Goal: Information Seeking & Learning: Find specific fact

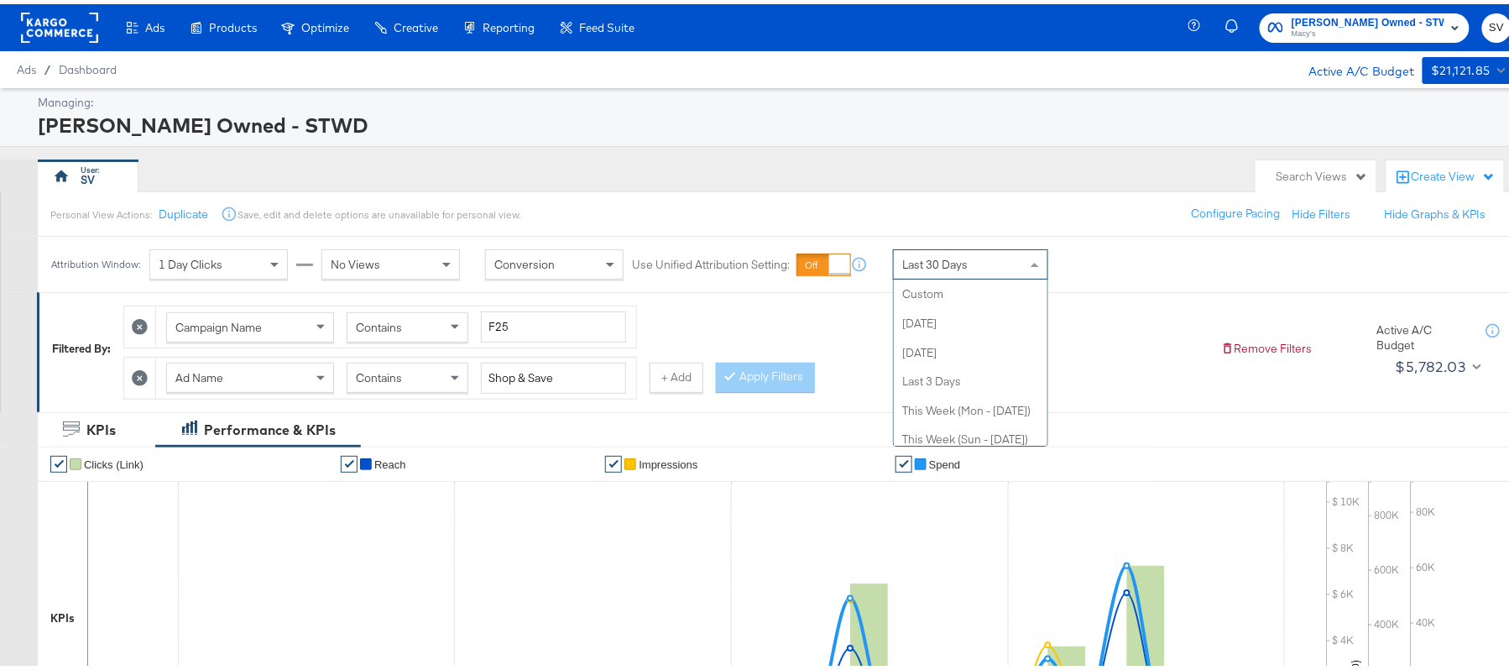
scroll to position [319, 0]
click at [974, 262] on div "Last 30 Days" at bounding box center [971, 260] width 154 height 29
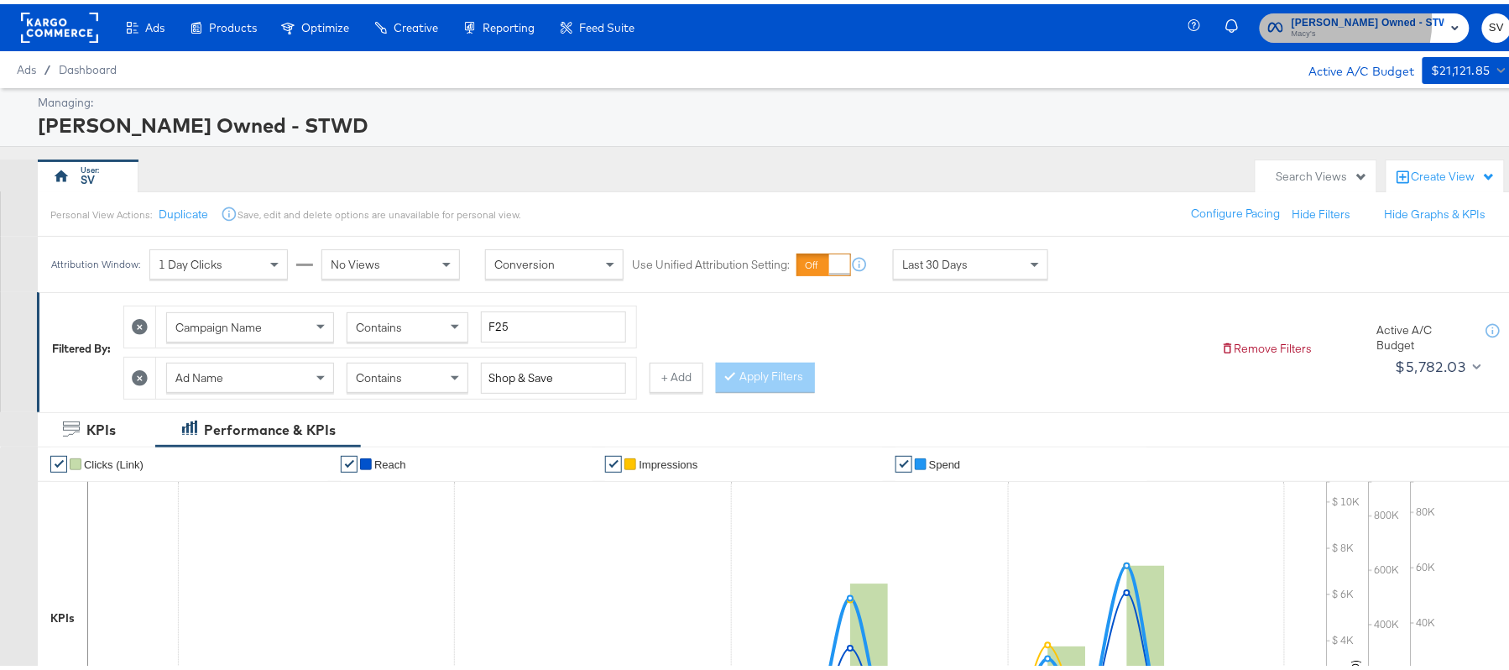
click at [1347, 17] on span "Macy's Owned - STWD" at bounding box center [1367, 19] width 153 height 18
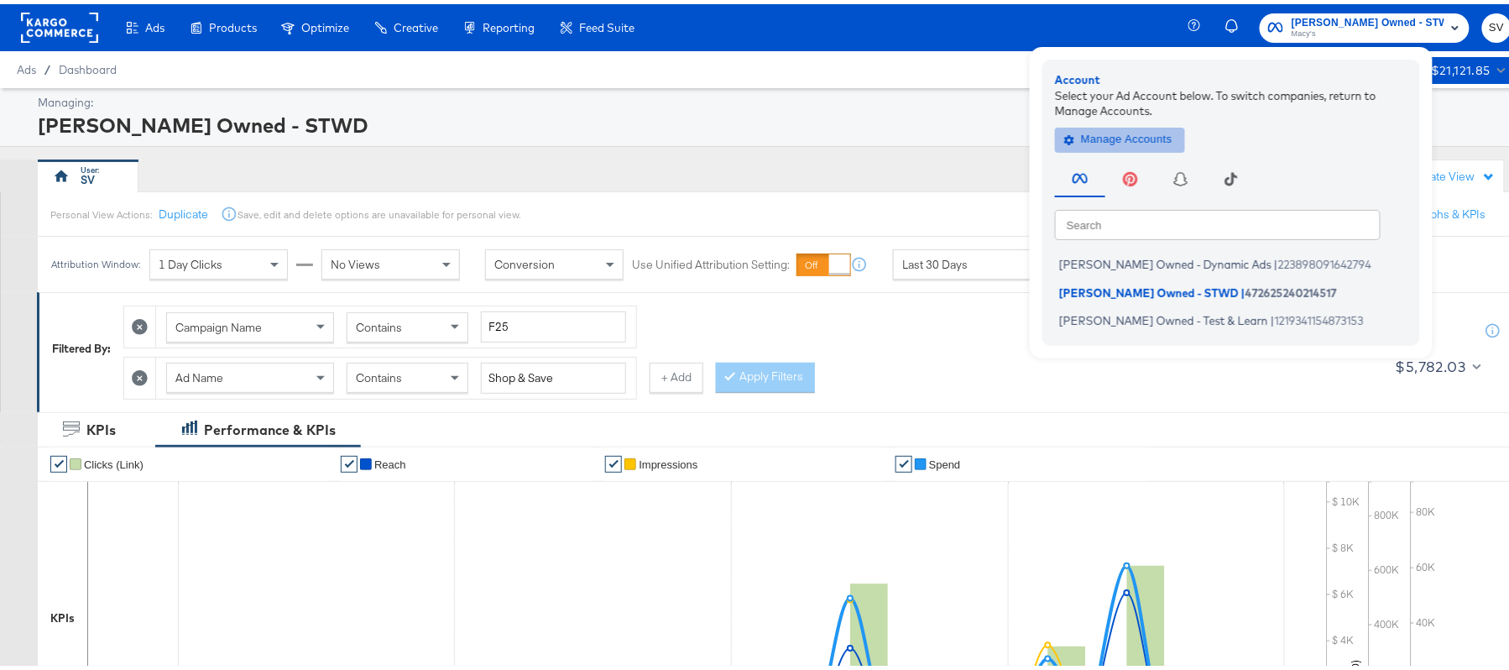
click at [1156, 141] on span "Manage Accounts" at bounding box center [1119, 135] width 105 height 19
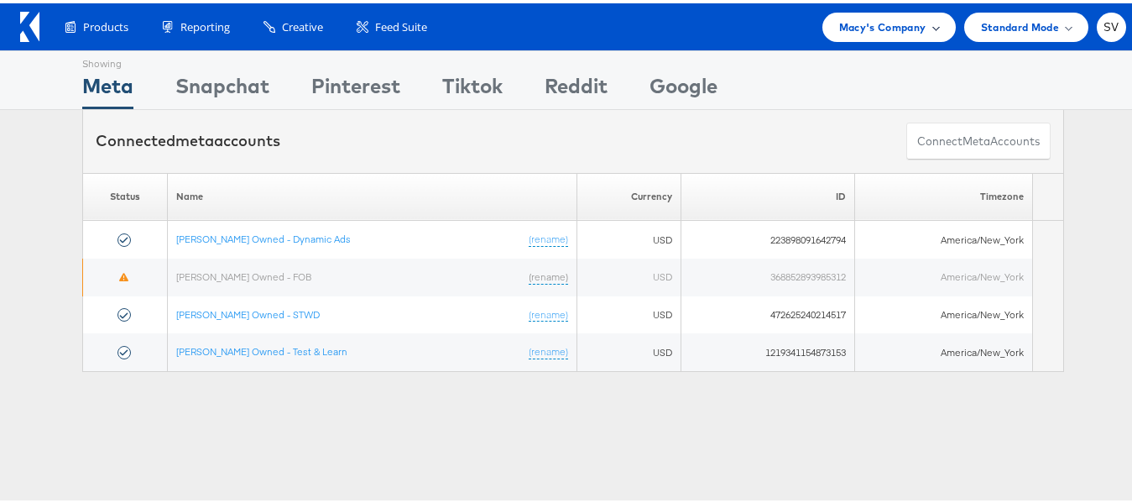
click at [870, 31] on span "Macy's Company" at bounding box center [882, 24] width 87 height 18
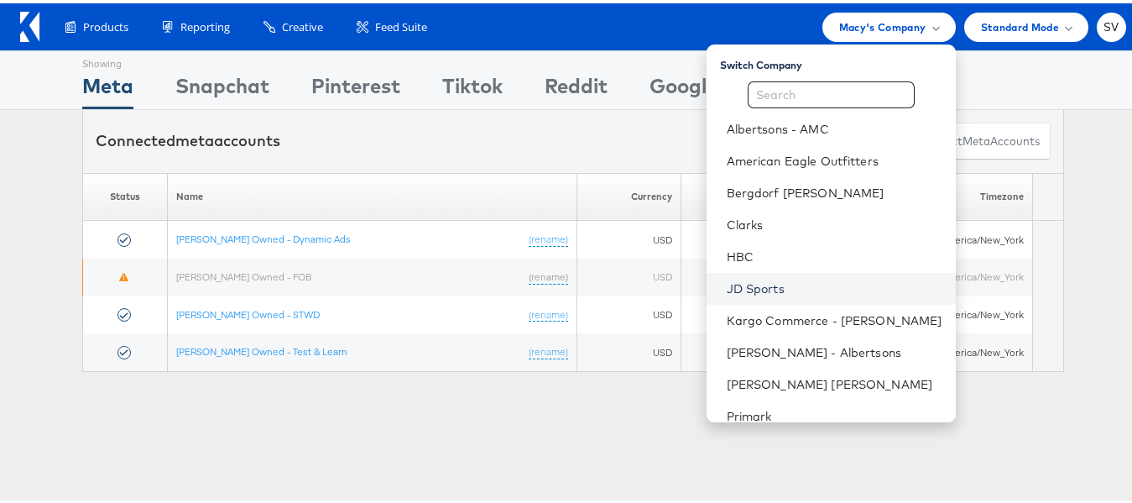
scroll to position [81, 0]
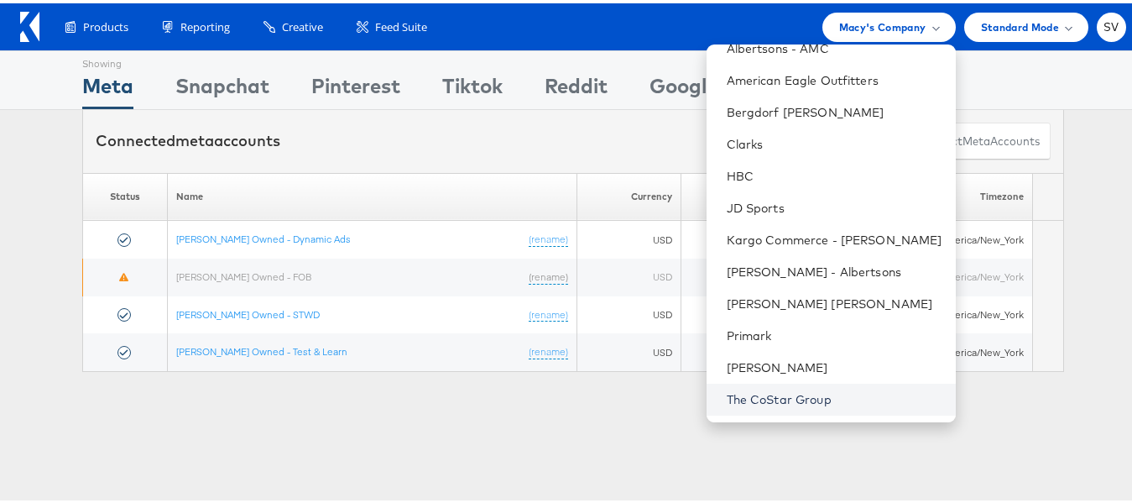
click at [763, 402] on link "The CoStar Group" at bounding box center [835, 396] width 216 height 17
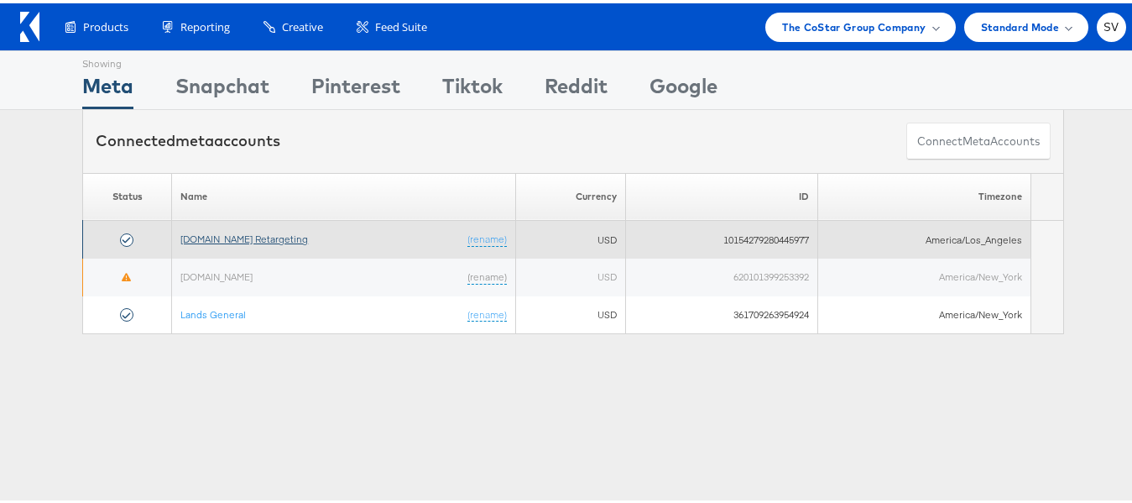
click at [256, 236] on link "[DOMAIN_NAME] Retargeting" at bounding box center [244, 235] width 128 height 13
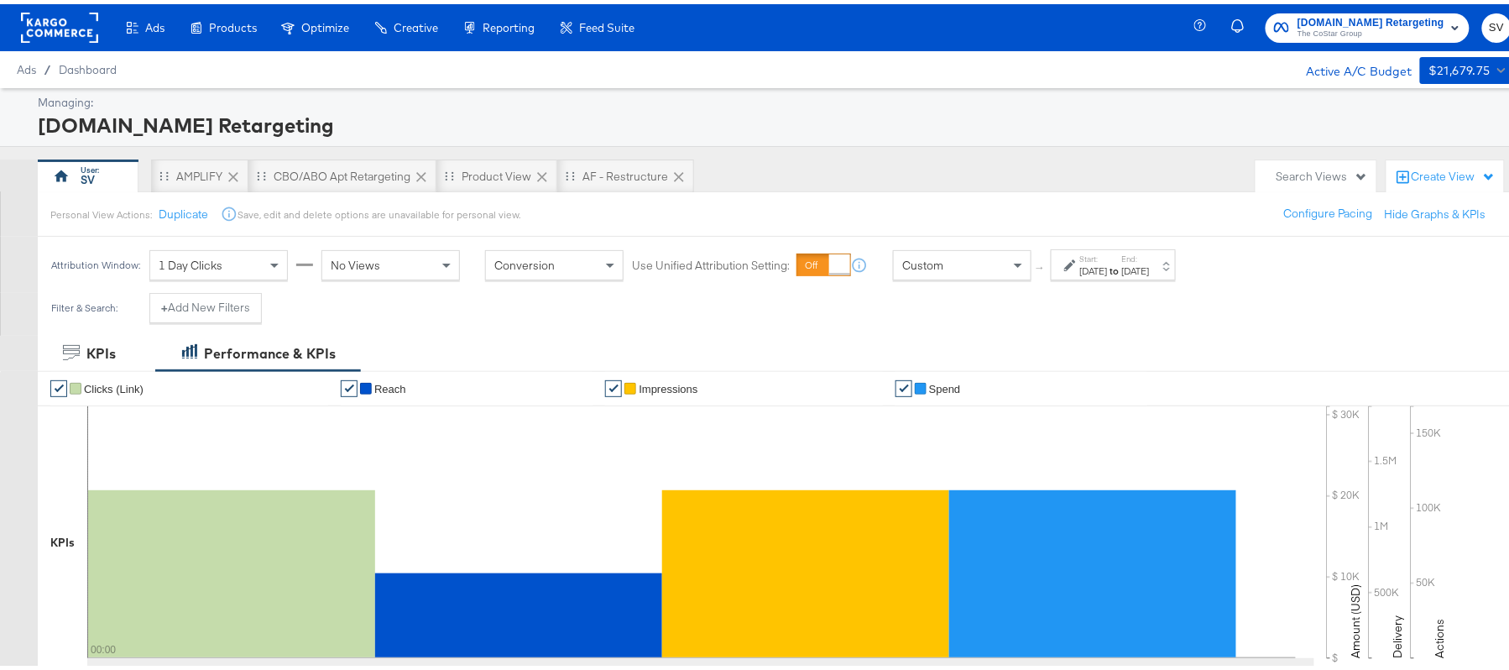
click at [1107, 275] on div "Start: [DATE] to End: [DATE]" at bounding box center [1112, 260] width 125 height 31
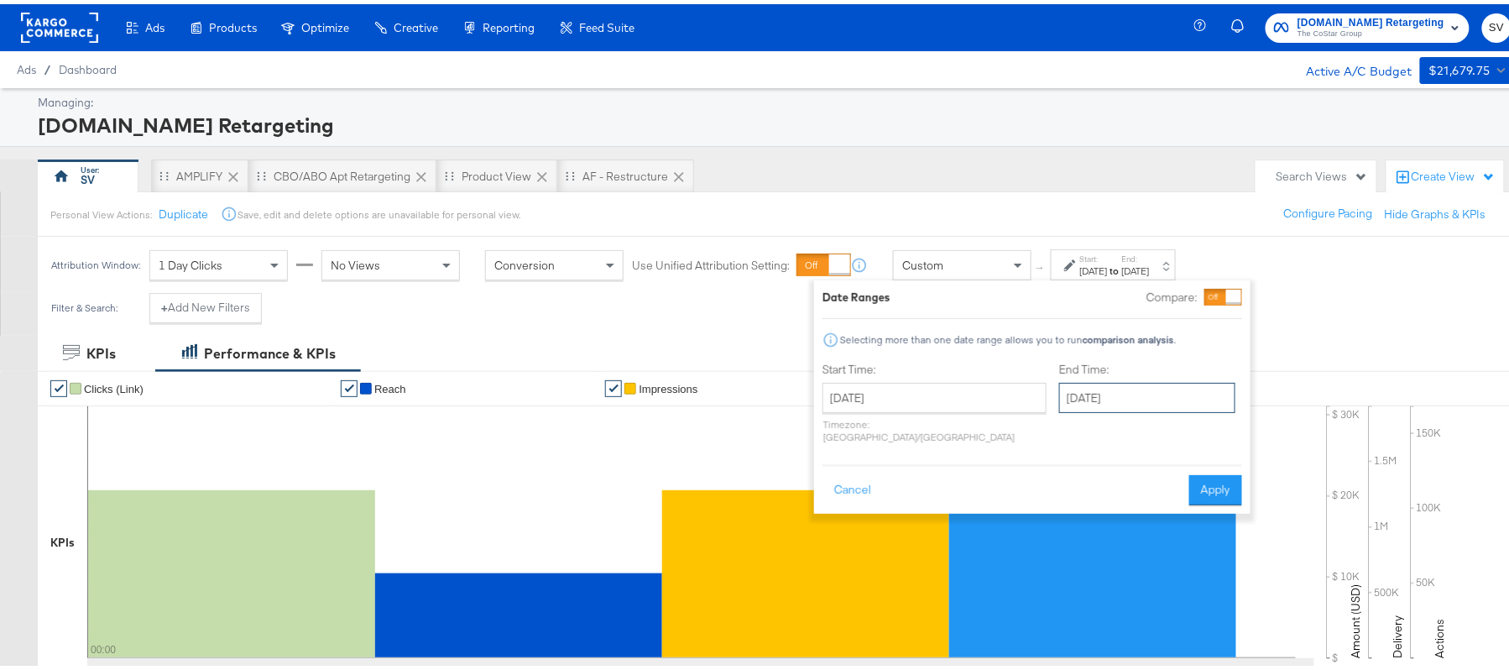
click at [1067, 399] on input "[DATE]" at bounding box center [1147, 393] width 176 height 30
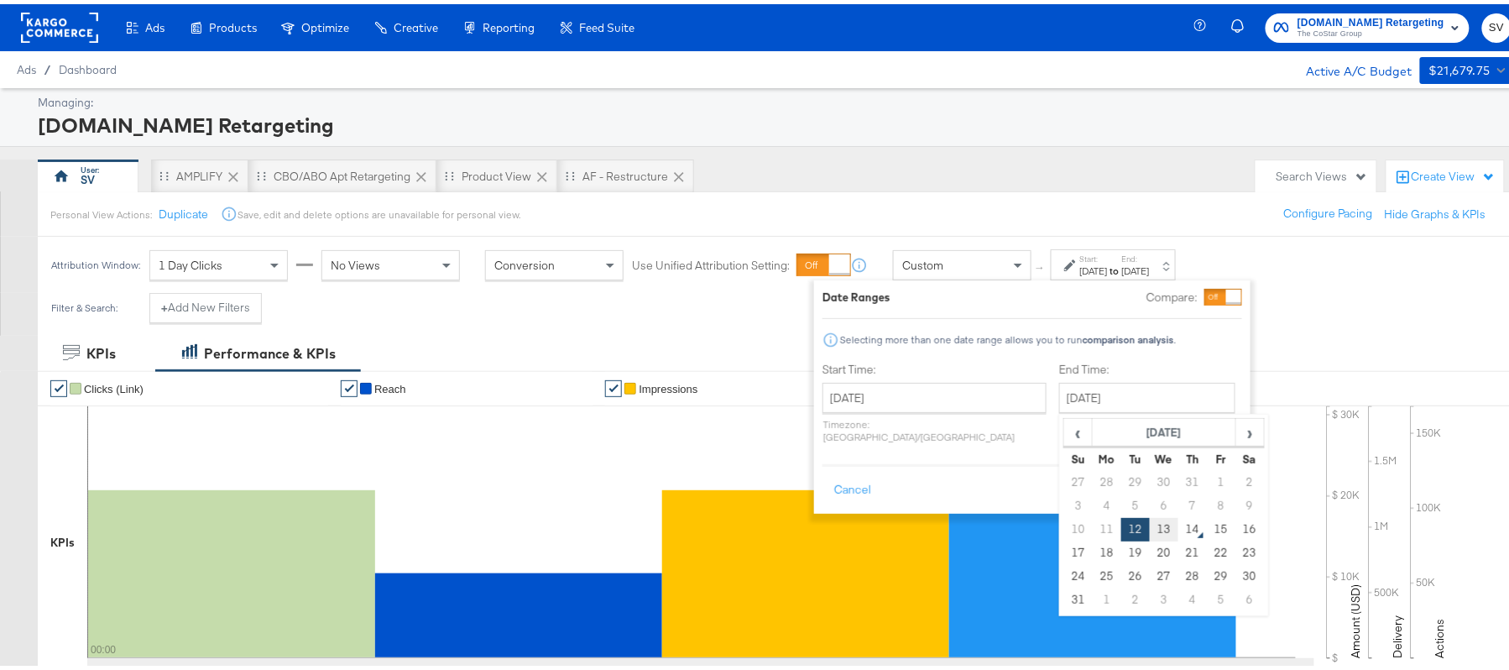
click at [1149, 529] on td "13" at bounding box center [1163, 524] width 29 height 23
type input "[DATE]"
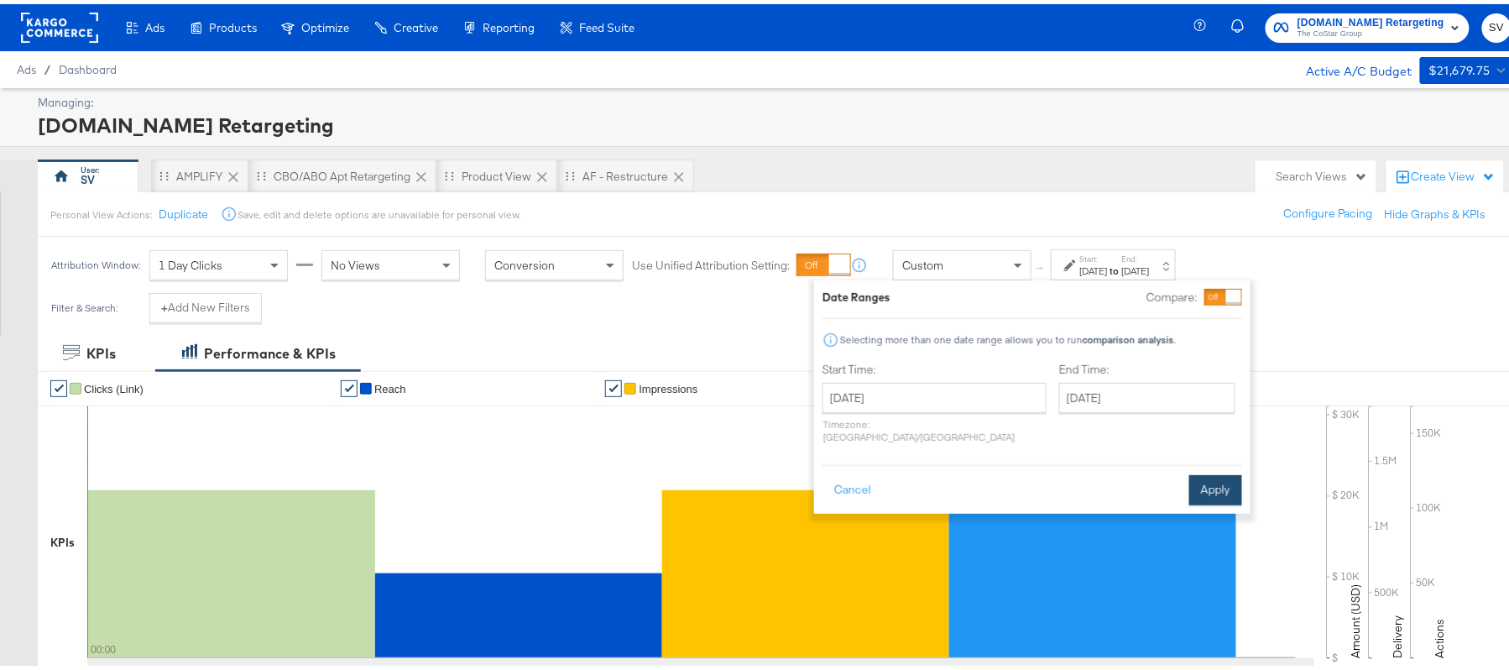
drag, startPoint x: 1212, startPoint y: 454, endPoint x: 1212, endPoint y: 473, distance: 19.3
click at [1212, 473] on div "Cancel Apply" at bounding box center [1032, 480] width 420 height 41
click at [1212, 473] on button "Apply" at bounding box center [1215, 486] width 53 height 30
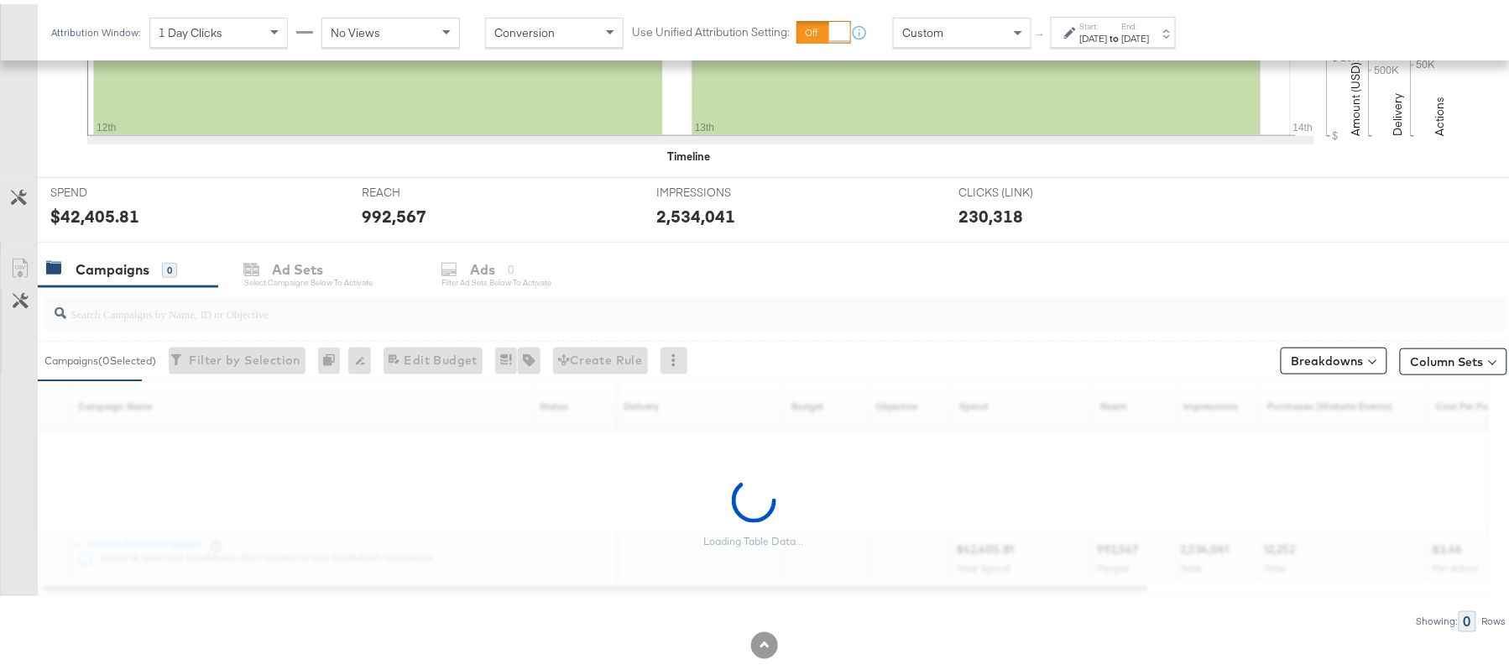
scroll to position [555, 0]
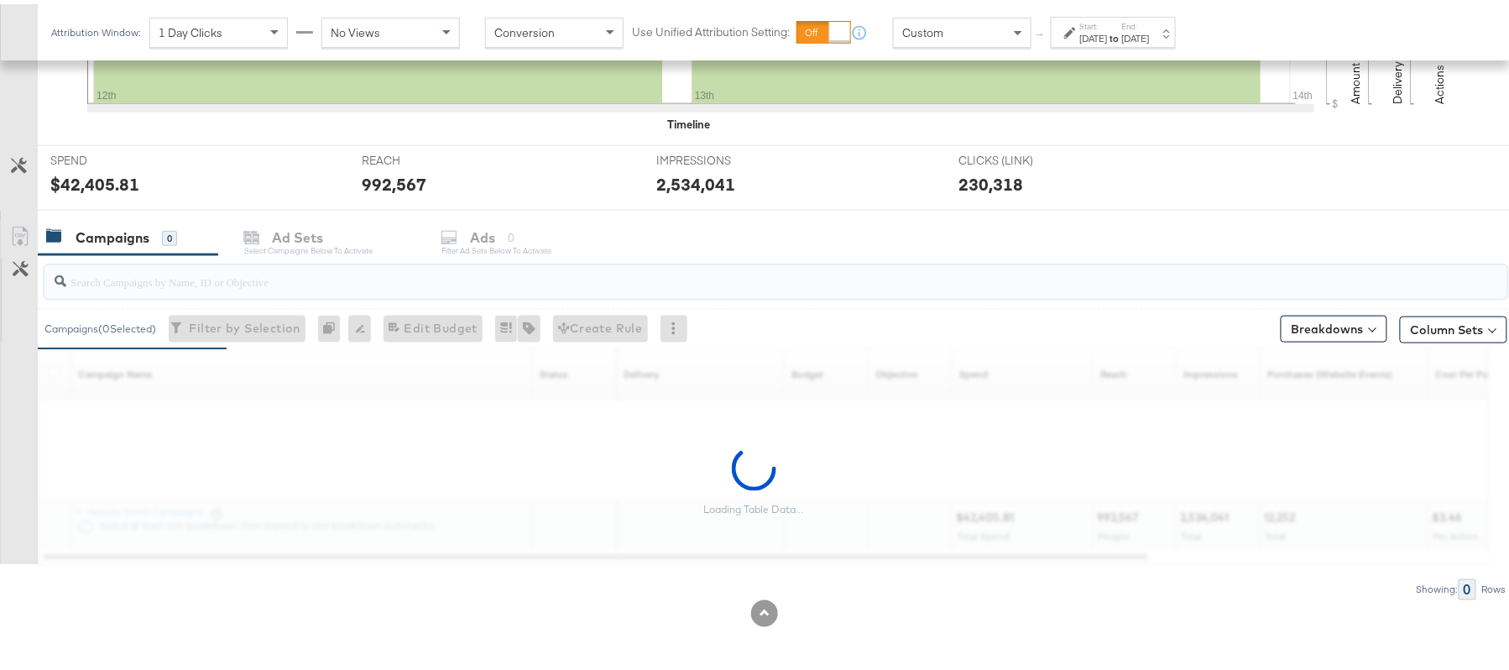
click at [196, 280] on input "search" at bounding box center [719, 270] width 1307 height 33
paste input "APTS_B2C_Display_National_Facebook_RTG_Leads_SocialDisplay_Retargeting_Diamond_…"
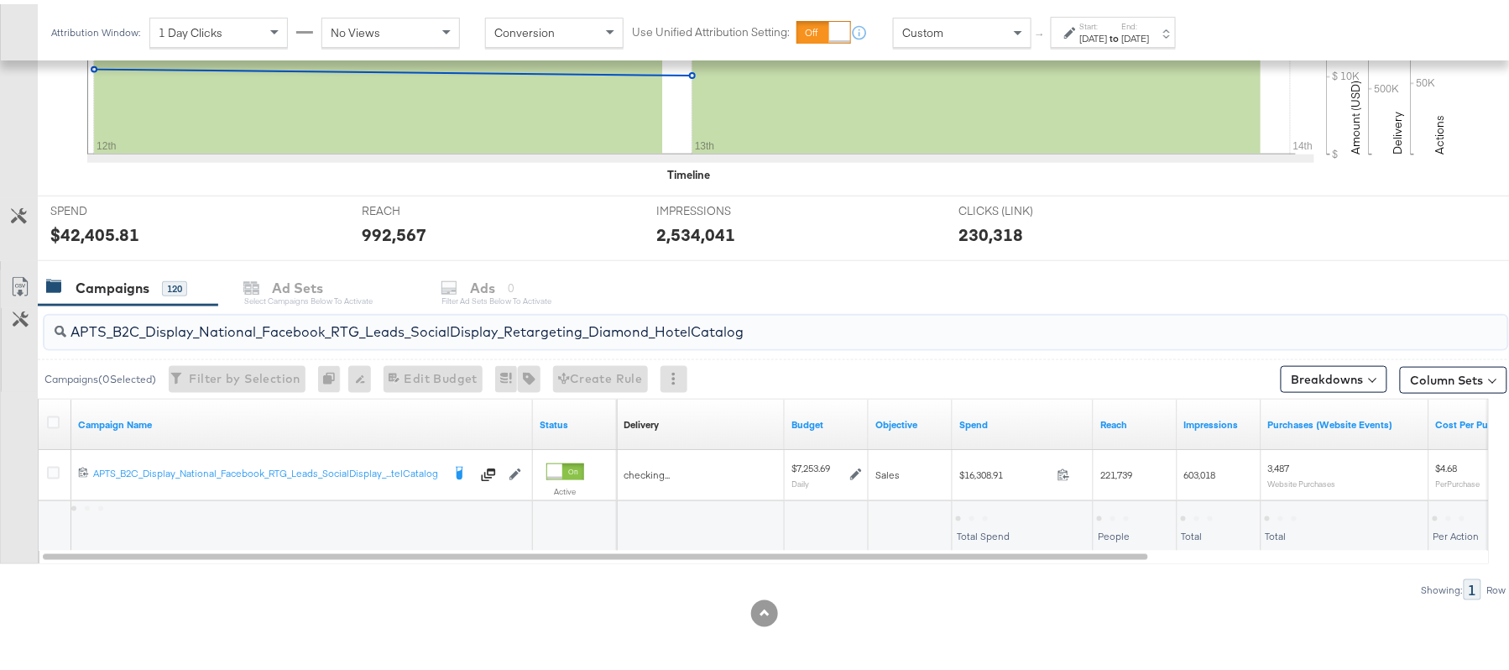
scroll to position [505, 0]
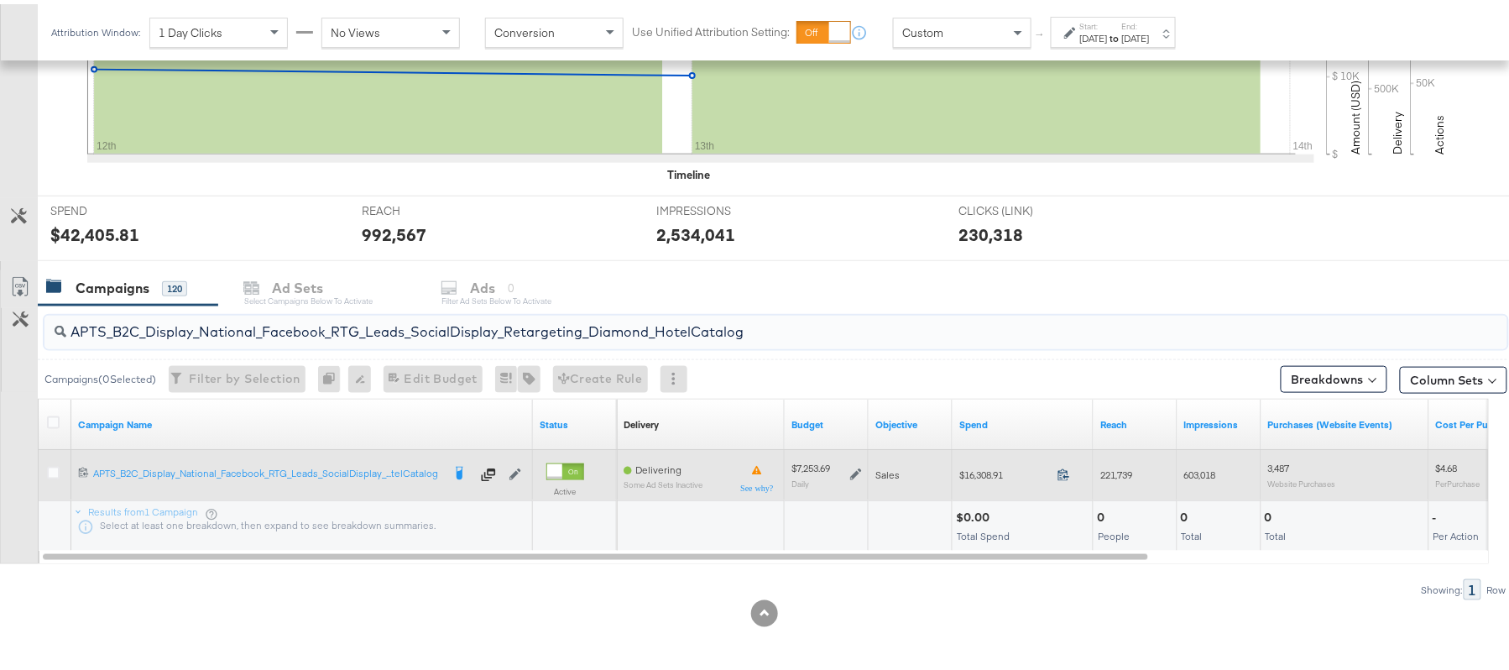
type input "APTS_B2C_Display_National_Facebook_RTG_Leads_SocialDisplay_Retargeting_Diamond_…"
click at [1065, 473] on icon at bounding box center [1063, 471] width 11 height 12
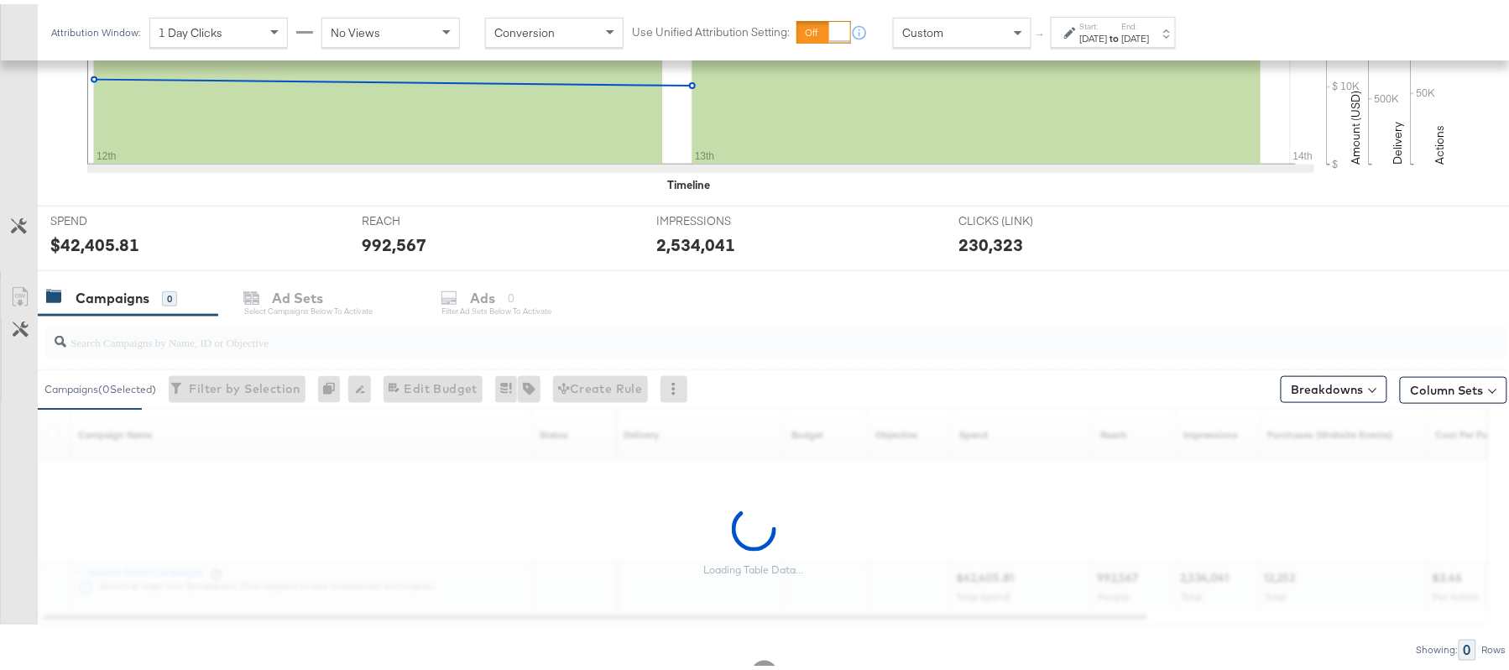
scroll to position [555, 0]
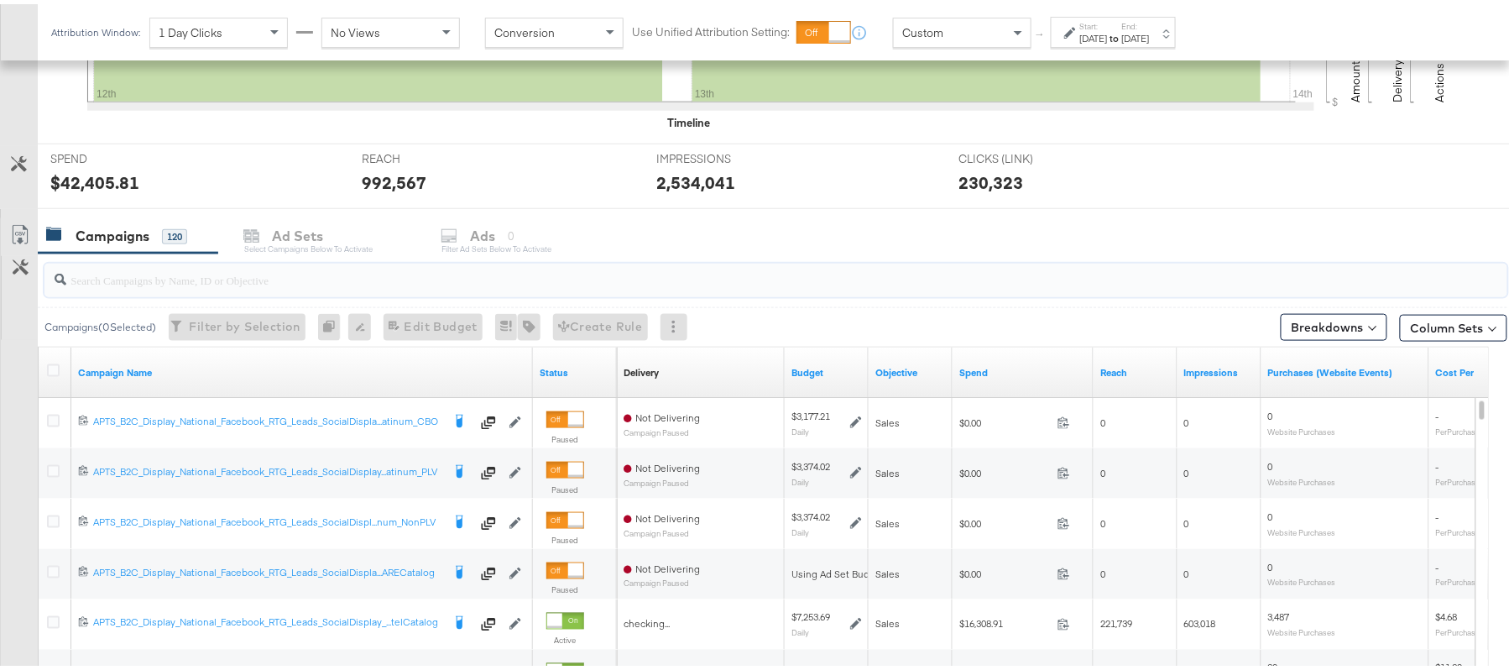
click at [205, 284] on input "search" at bounding box center [719, 269] width 1307 height 33
paste input "APTS_B2C_Display_National_Facebook_RTG_Leads_SocialDisplay_Retargeting_Diamond_…"
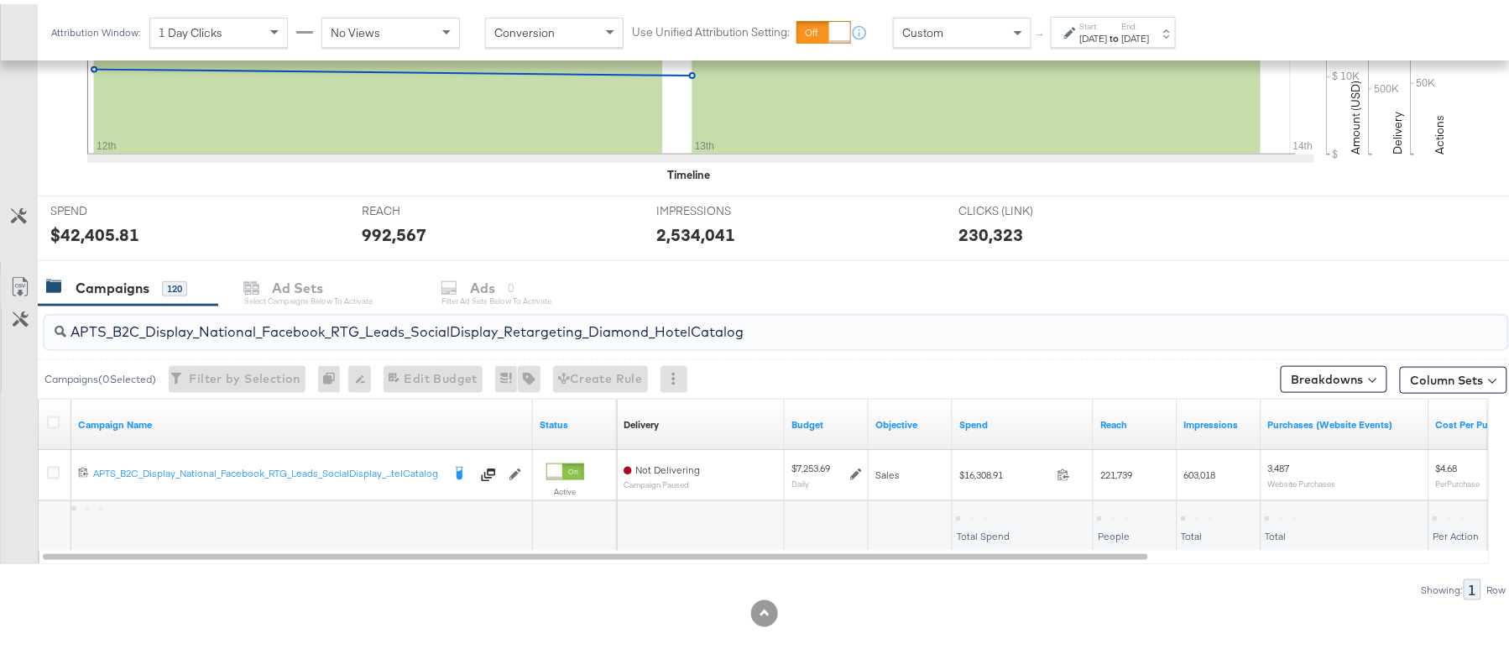
scroll to position [505, 0]
type input "APTS_B2C_Display_National_Facebook_RTG_Leads_SocialDisplay_Retargeting_Diamond_…"
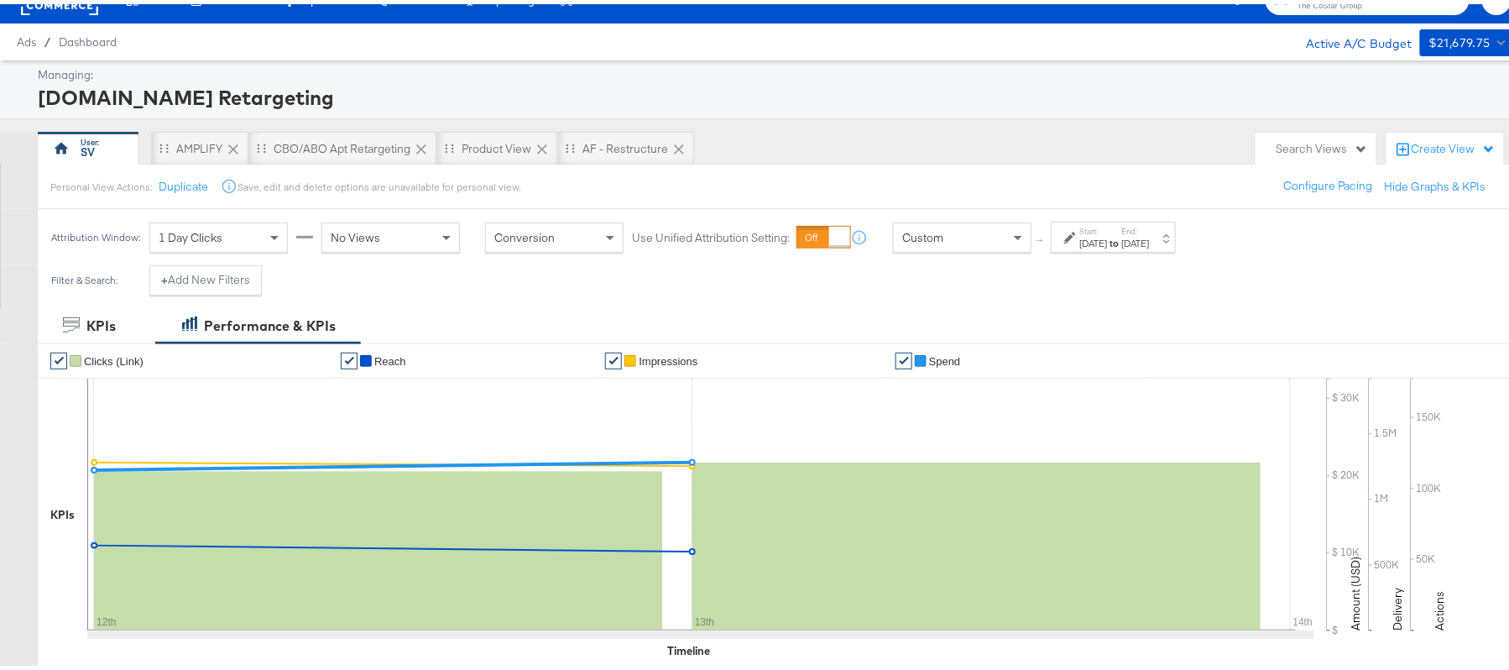
scroll to position [0, 0]
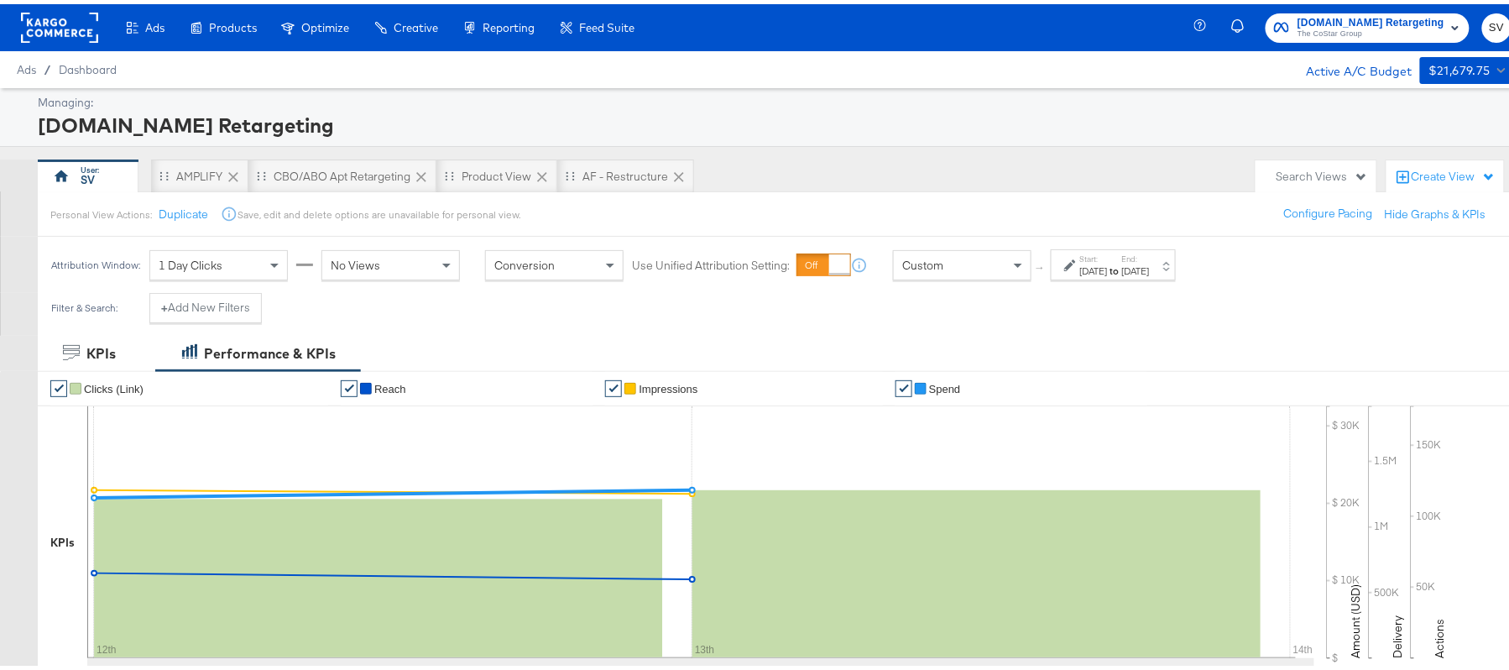
click at [1096, 258] on label "Start:" at bounding box center [1094, 254] width 28 height 11
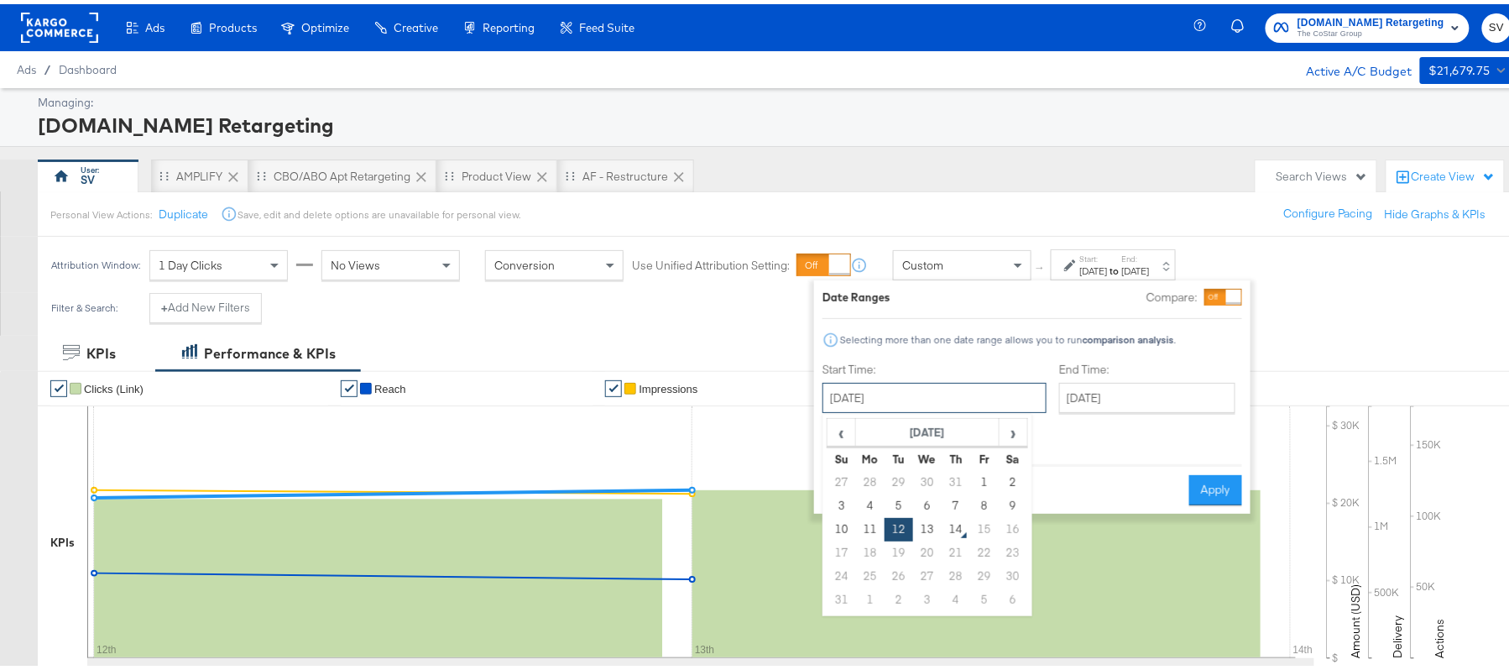
click at [915, 407] on input "August 12th 2025" at bounding box center [934, 393] width 224 height 30
click at [977, 477] on td "1" at bounding box center [984, 477] width 29 height 23
type input "August 1st 2025"
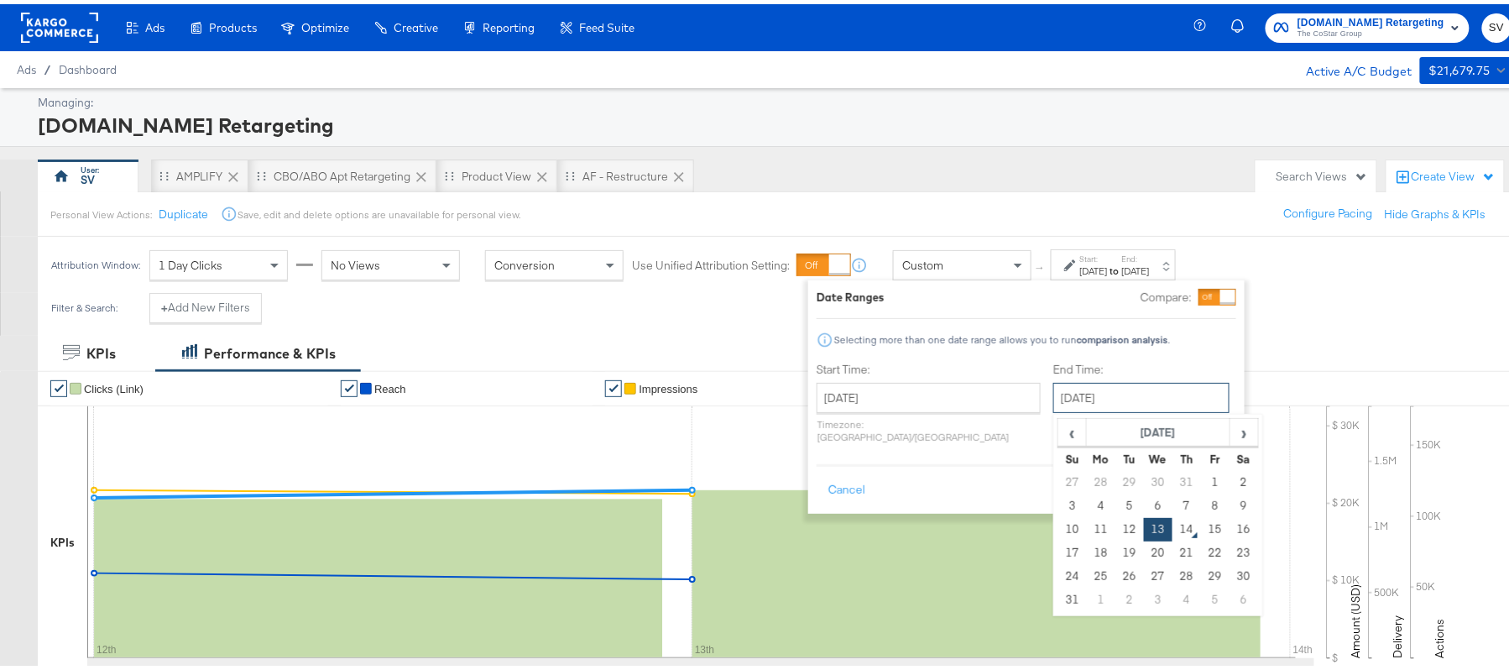
click at [1139, 391] on input "August 13th 2025" at bounding box center [1141, 393] width 176 height 30
click at [1144, 531] on td "13" at bounding box center [1158, 524] width 29 height 23
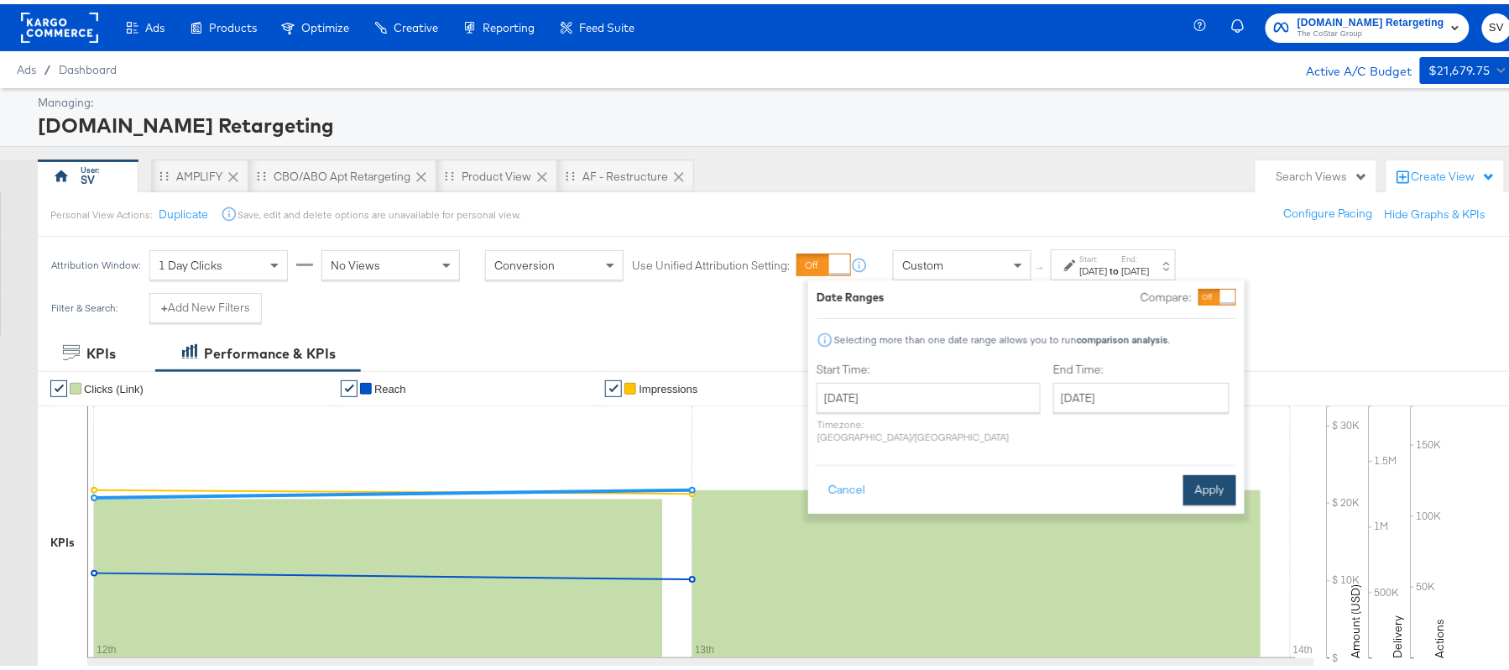
click at [1209, 471] on button "Apply" at bounding box center [1209, 486] width 53 height 30
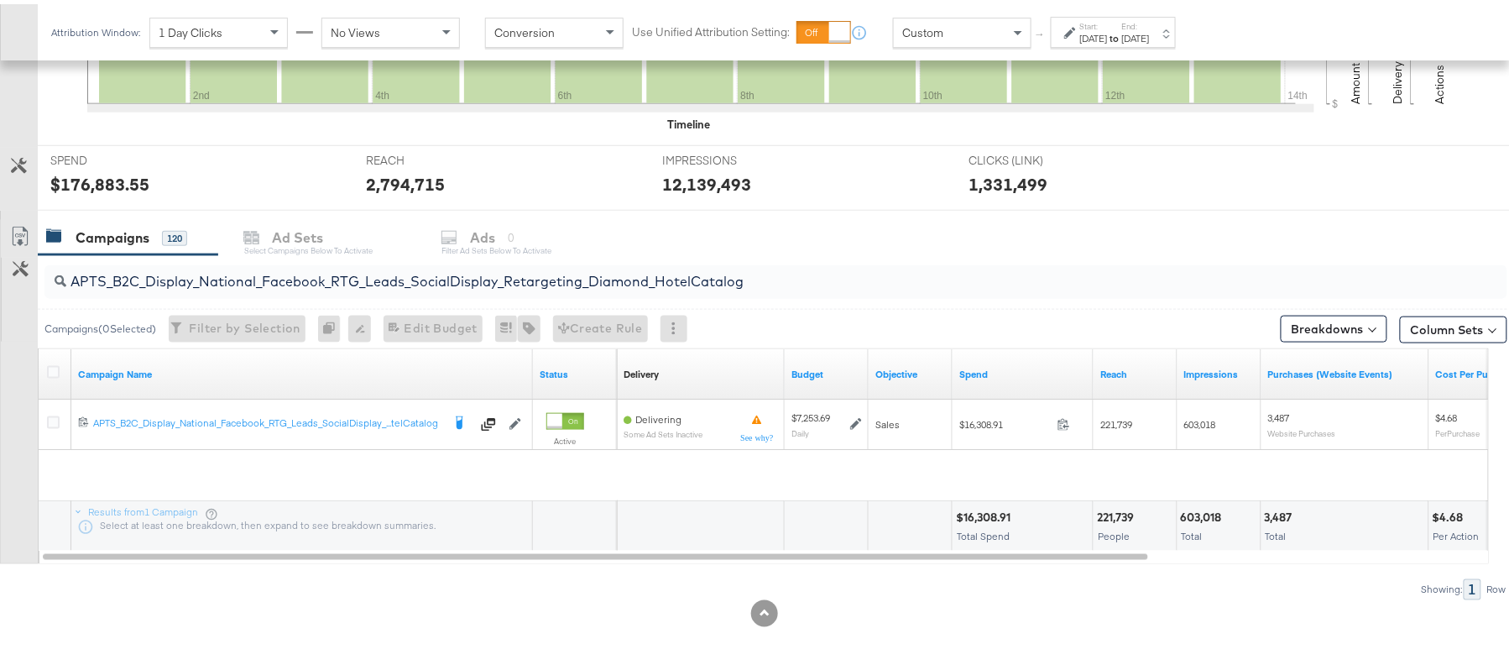
scroll to position [505, 0]
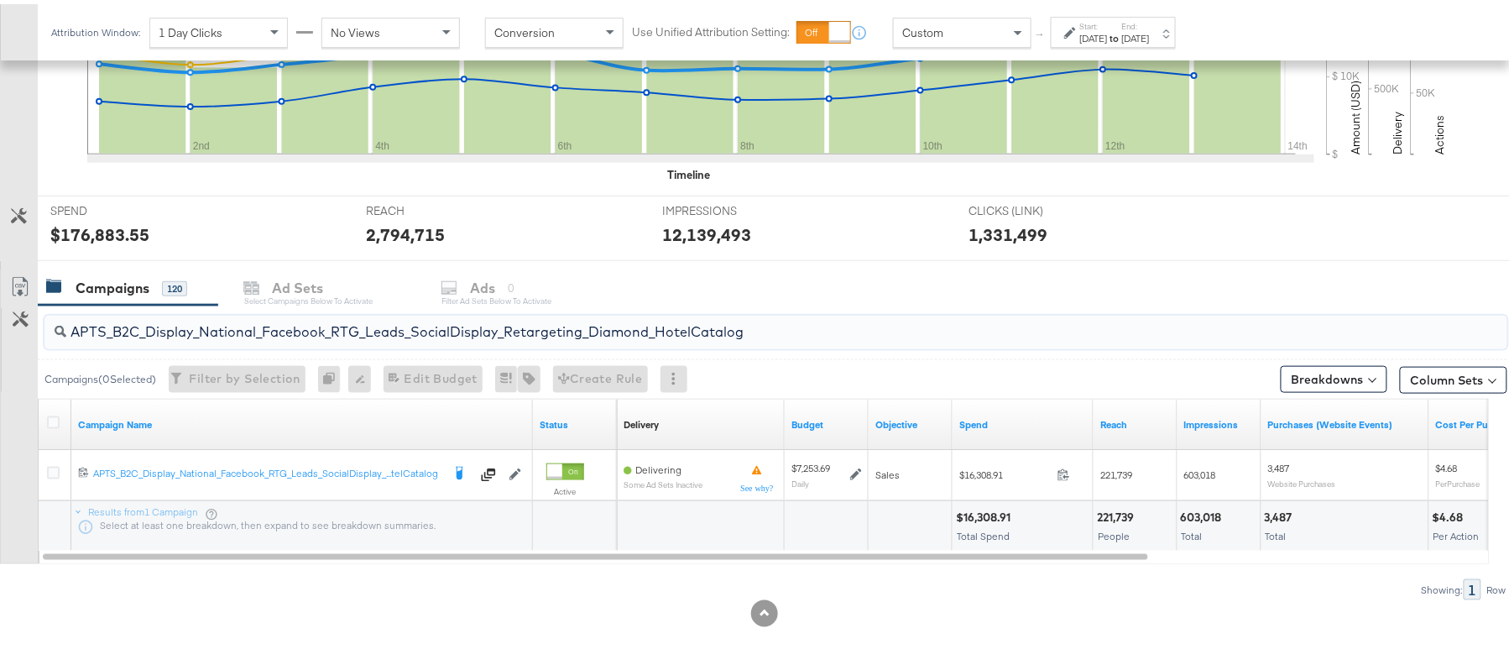
click at [171, 323] on input "APTS_B2C_Display_National_Facebook_RTG_Leads_SocialDisplay_Retargeting_Diamond_…" at bounding box center [719, 321] width 1307 height 33
paste input "alwayson_Retargeting_DARE24_DiamondPlatinum"
click at [988, 517] on div "$36,541.25" at bounding box center [986, 513] width 61 height 16
copy div "36,541.25"
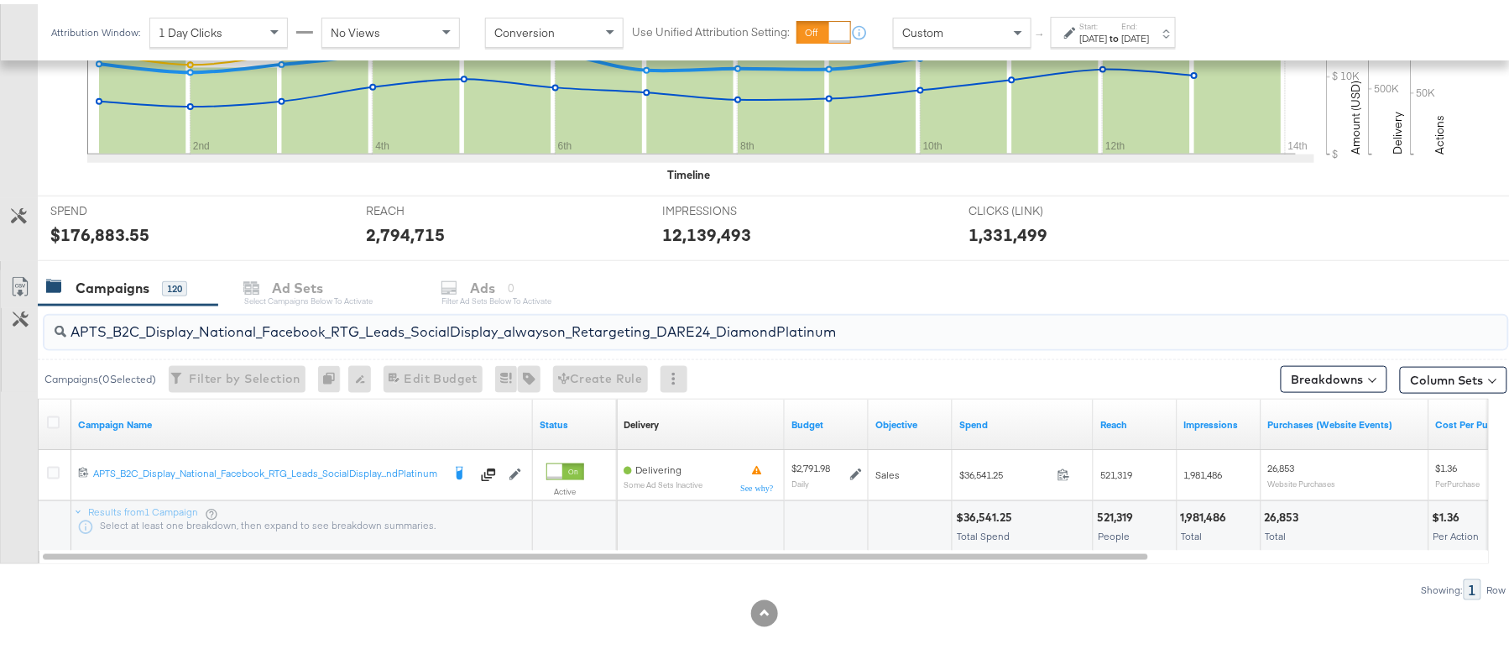
click at [248, 331] on input "APTS_B2C_Display_National_Facebook_RTG_Leads_SocialDisplay_alwayson_Retargeting…" at bounding box center [719, 321] width 1307 height 33
paste input "FR_B2C_Display_National_Facebook_RTG_Leads_SocialDisplay_alwayson_Retargeting_FR"
click at [977, 513] on div "$13,794.65" at bounding box center [986, 513] width 61 height 16
copy div "13,794.65"
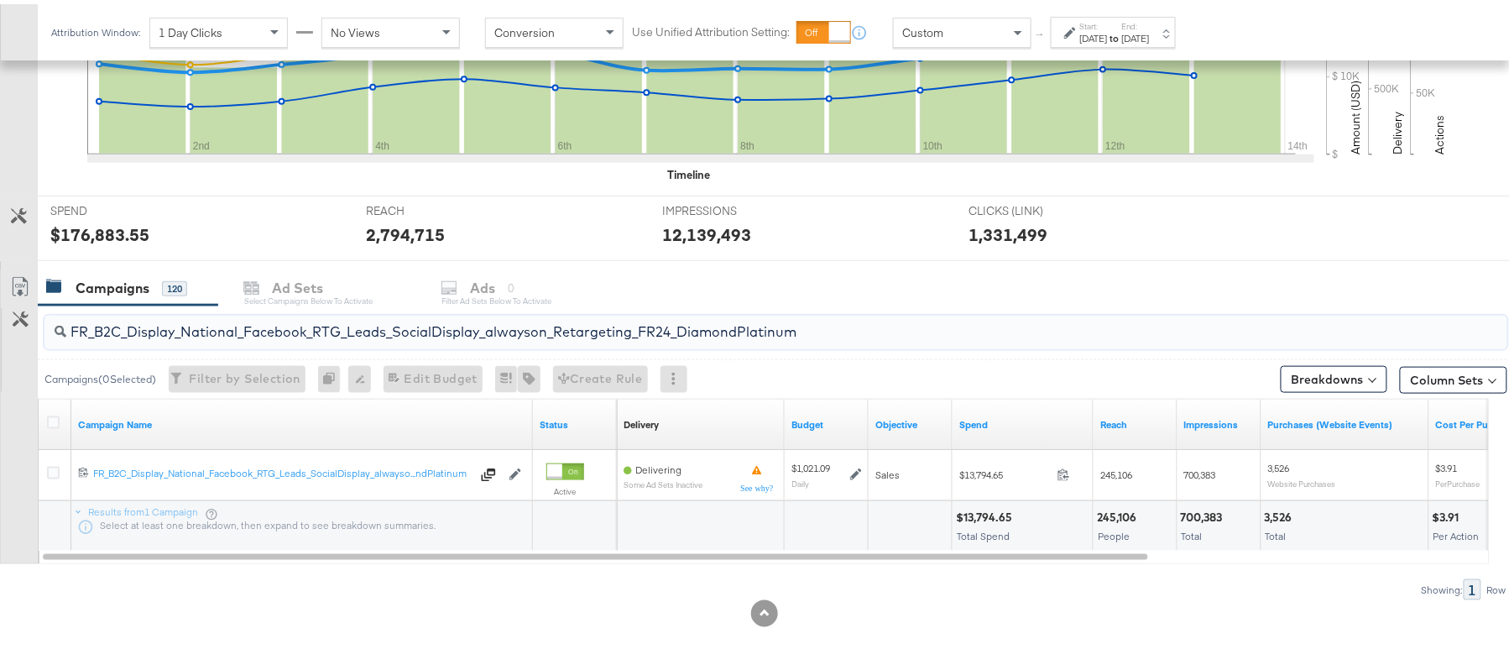
click at [307, 319] on input "FR_B2C_Display_National_Facebook_RTG_Leads_SocialDisplay_alwayson_Retargeting_F…" at bounding box center [719, 321] width 1307 height 33
paste input "AF_B2C_Display_National_Facebook_RTG_Leads_SocialDisplay_alwayson_Retargeting_AF"
click at [977, 514] on div "$4,205.52" at bounding box center [985, 513] width 58 height 16
copy div "4,205.52"
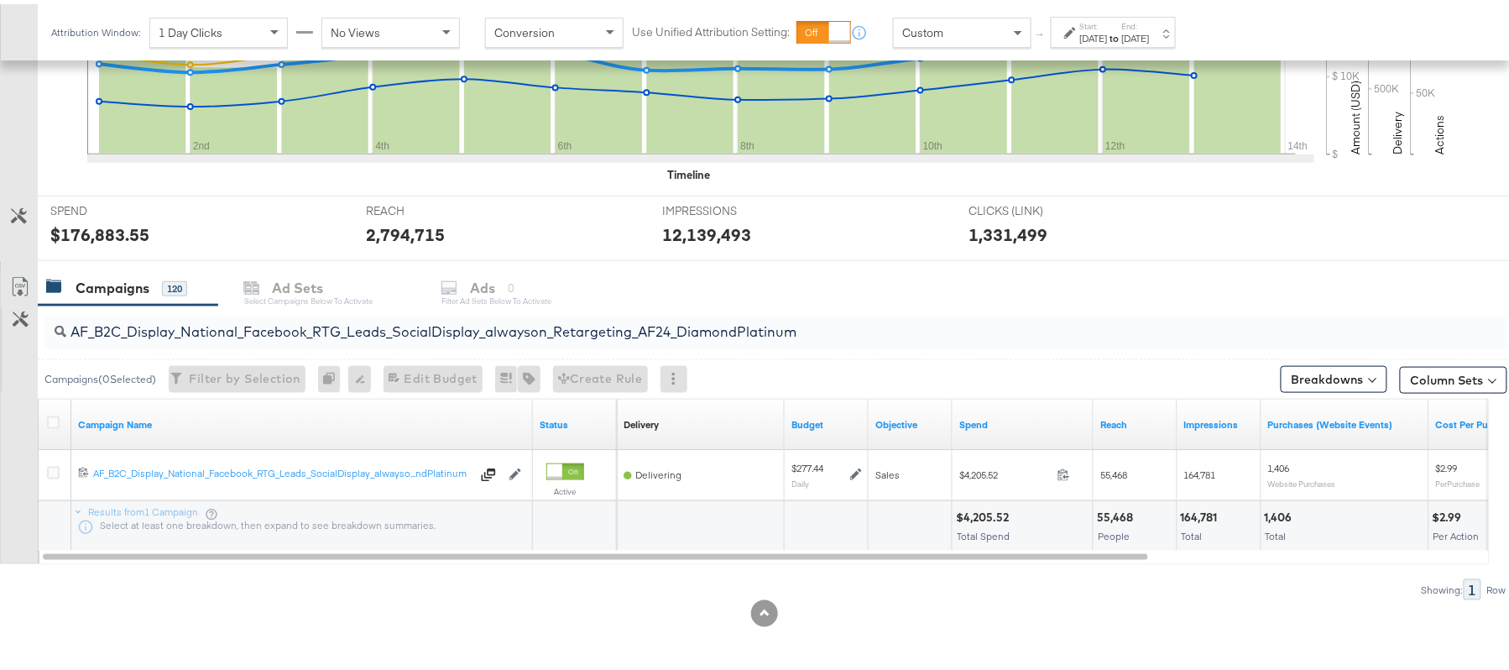
click at [259, 342] on div "AF_B2C_Display_National_Facebook_RTG_Leads_SocialDisplay_alwayson_Retargeting_A…" at bounding box center [775, 328] width 1462 height 34
paste input "HL_B2C_Display_National_Facebook_RTG_Leads_SocialDisplay_alwayson_Retargeting_A…"
click at [985, 508] on div "$4,212.72" at bounding box center [982, 513] width 53 height 16
copy div "4,212.72"
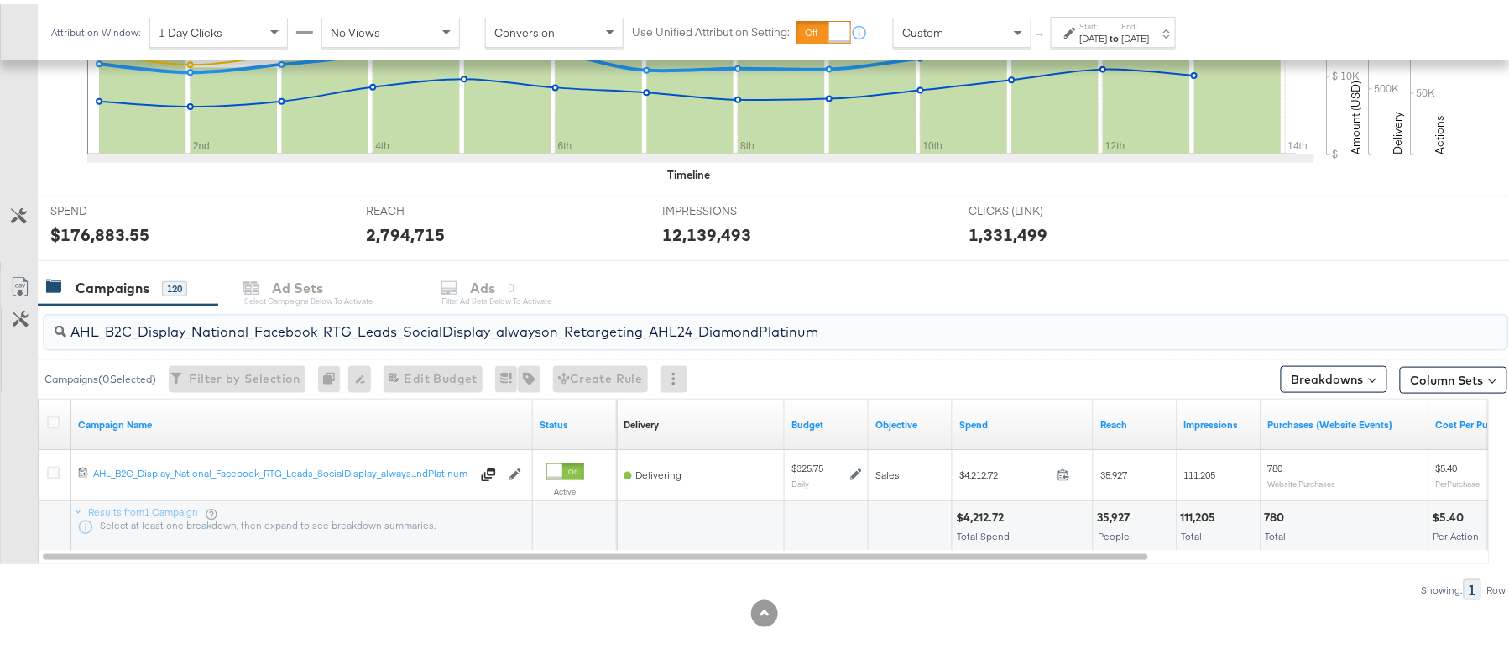
click at [275, 310] on input "AHL_B2C_Display_National_Facebook_RTG_Leads_SocialDisplay_alwayson_Retargeting_…" at bounding box center [719, 321] width 1307 height 33
paste input "PTS_B2C_Display_National_Facebook_PRO_Traffic_SocialDisplay_alwayson_ASC_DARE24…"
click at [1002, 513] on div "$38,821.09" at bounding box center [987, 513] width 62 height 16
copy div "38,821.09"
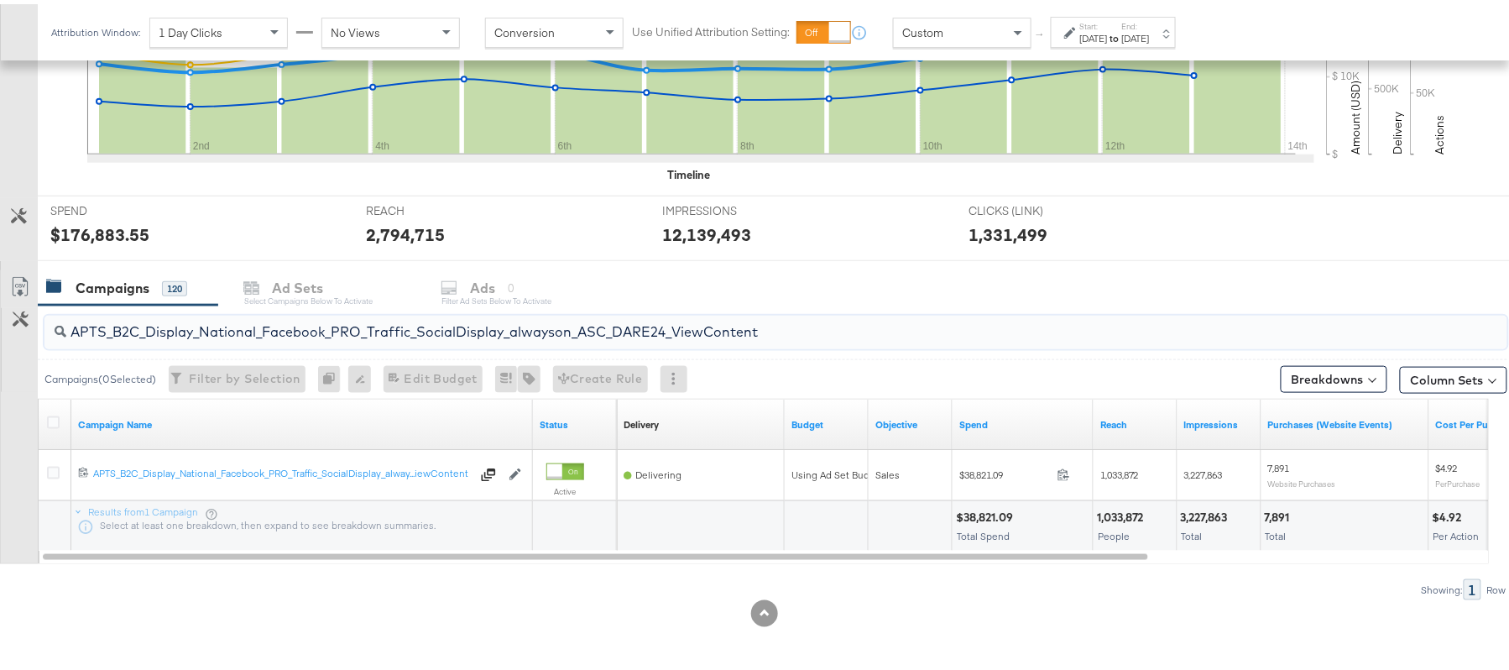
click at [242, 322] on input "APTS_B2C_Display_National_Facebook_PRO_Traffic_SocialDisplay_alwayson_ASC_DARE2…" at bounding box center [719, 321] width 1307 height 33
paste input "Leads_SocialDisplay_alwayson_ASC_DARE24_Purchase"
click at [983, 515] on div "$26,682.70" at bounding box center [988, 513] width 64 height 16
copy div "26,682.70"
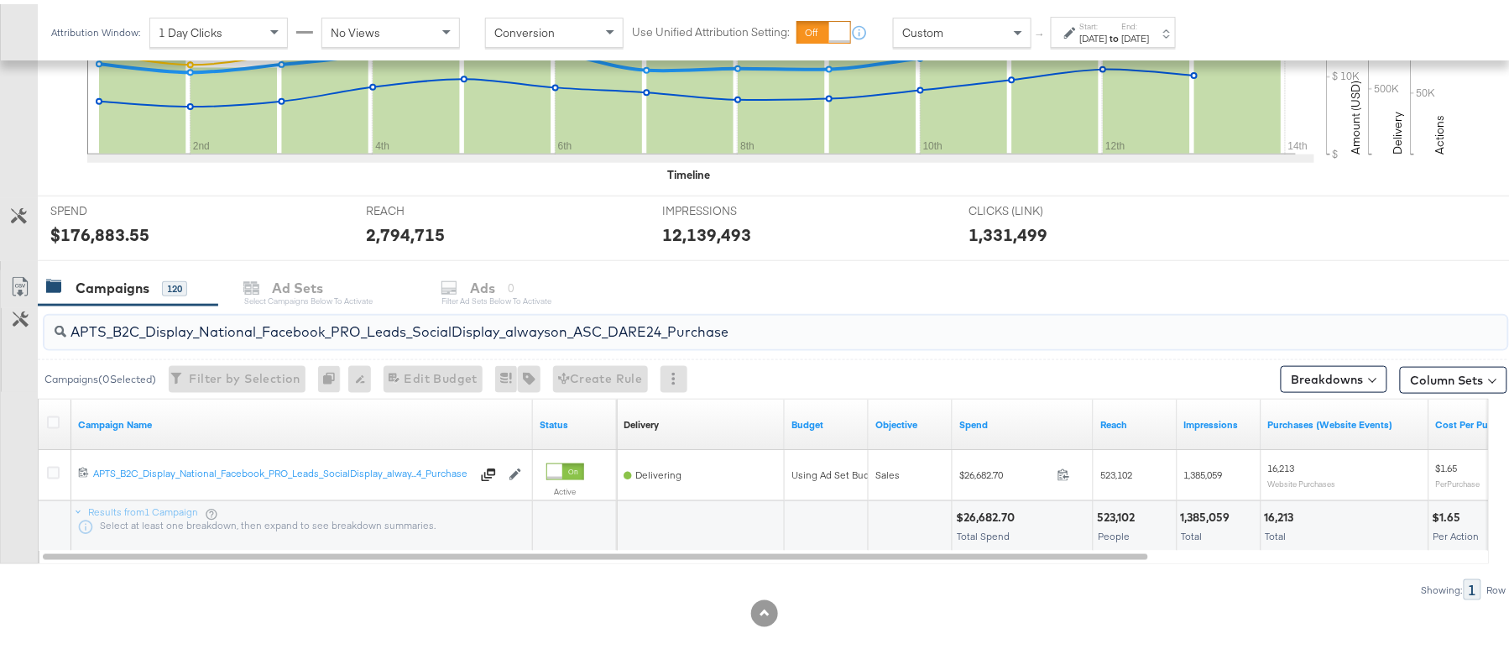
click at [295, 310] on input "APTS_B2C_Display_National_Facebook_PRO_Leads_SocialDisplay_alwayson_ASC_DARE24_…" at bounding box center [719, 321] width 1307 height 33
paste input "F_B2C_Display_National_Facebook_PRO_Traffic_SocialDisplay_alwayson_ASC_AF24_Vie…"
click at [982, 511] on div "$2,111.60" at bounding box center [981, 513] width 50 height 16
copy div "2,111.60"
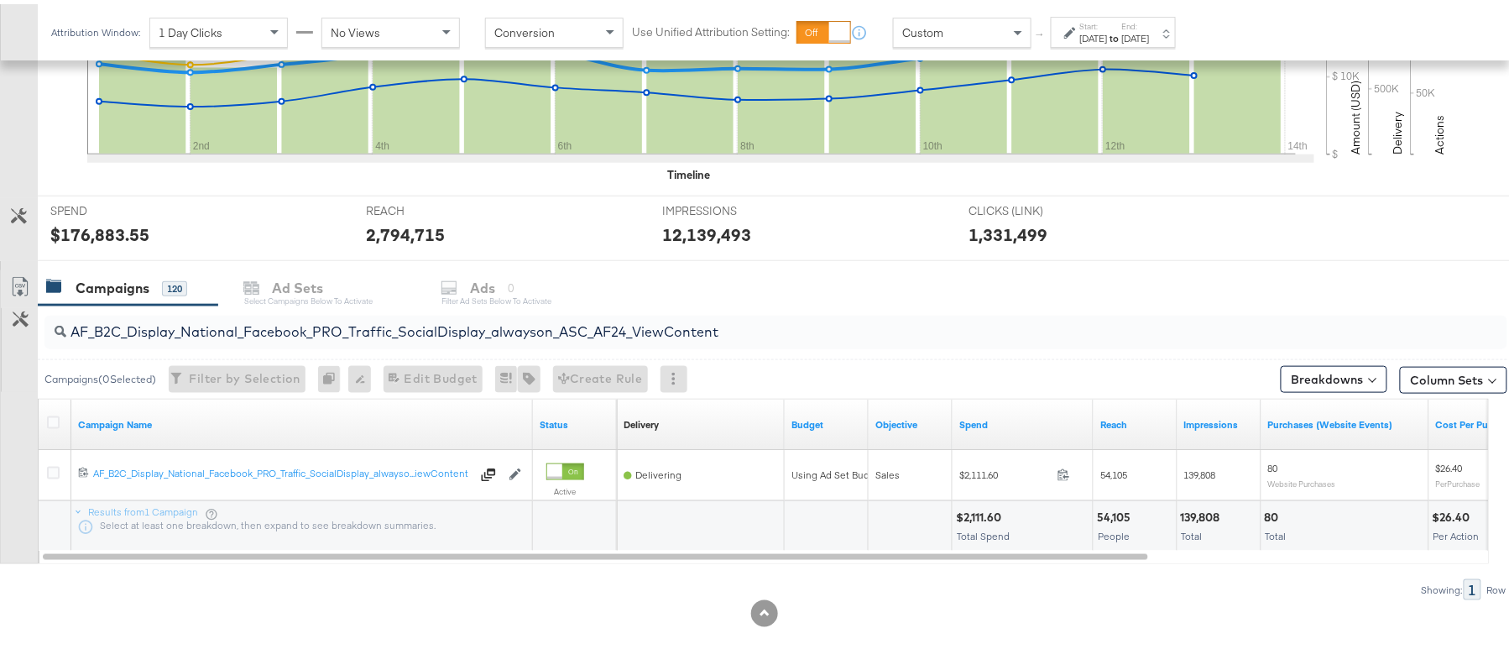
click at [192, 319] on input "AF_B2C_Display_National_Facebook_PRO_Traffic_SocialDisplay_alwayson_ASC_AF24_Vi…" at bounding box center [719, 321] width 1307 height 33
paste input "FR_B2C_Display_National_Facebook_PRO_Traffic_SocialDisplay_alwayson_ASC_FR"
click at [981, 507] on div "$10,540.79" at bounding box center [988, 513] width 64 height 16
copy div "10,540.79"
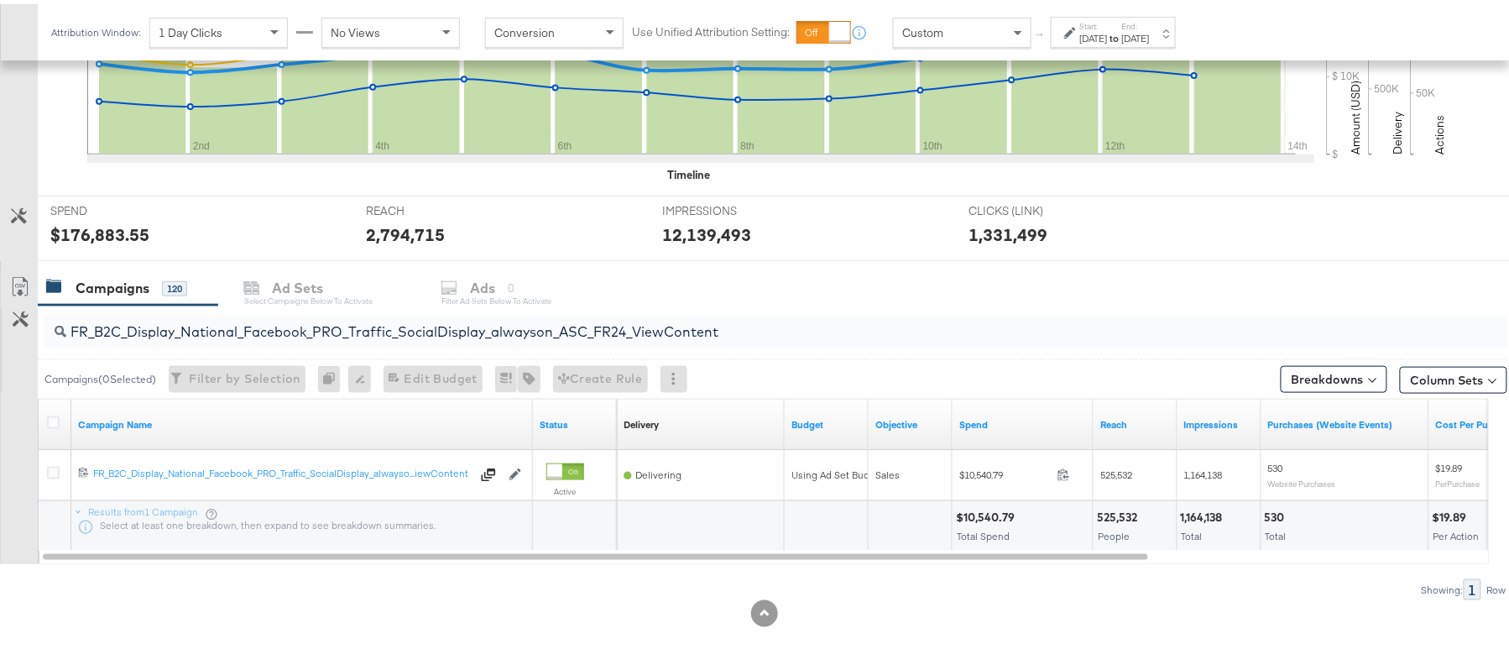
click at [279, 316] on input "FR_B2C_Display_National_Facebook_PRO_Traffic_SocialDisplay_alwayson_ASC_FR24_Vi…" at bounding box center [719, 321] width 1307 height 33
paste input "AHL_B2C_Display_National_Facebook_PRO_Traffic_SocialDisplay_alwayson_ASC_AHL"
type input "AHL_B2C_Display_National_Facebook_PRO_Traffic_SocialDisplay_alwayson_ASC_AHL24_…"
click at [983, 515] on div "$2,116.06" at bounding box center [982, 513] width 53 height 16
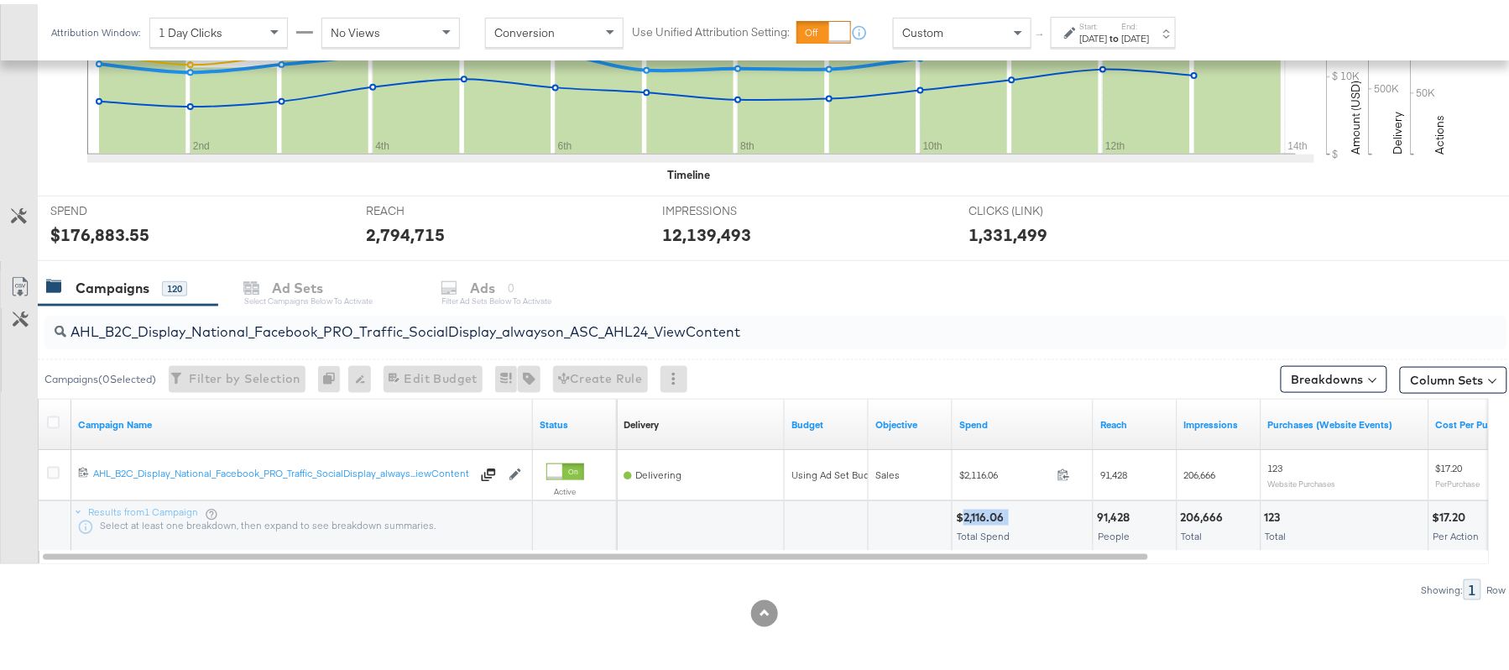
copy div "2,116.06"
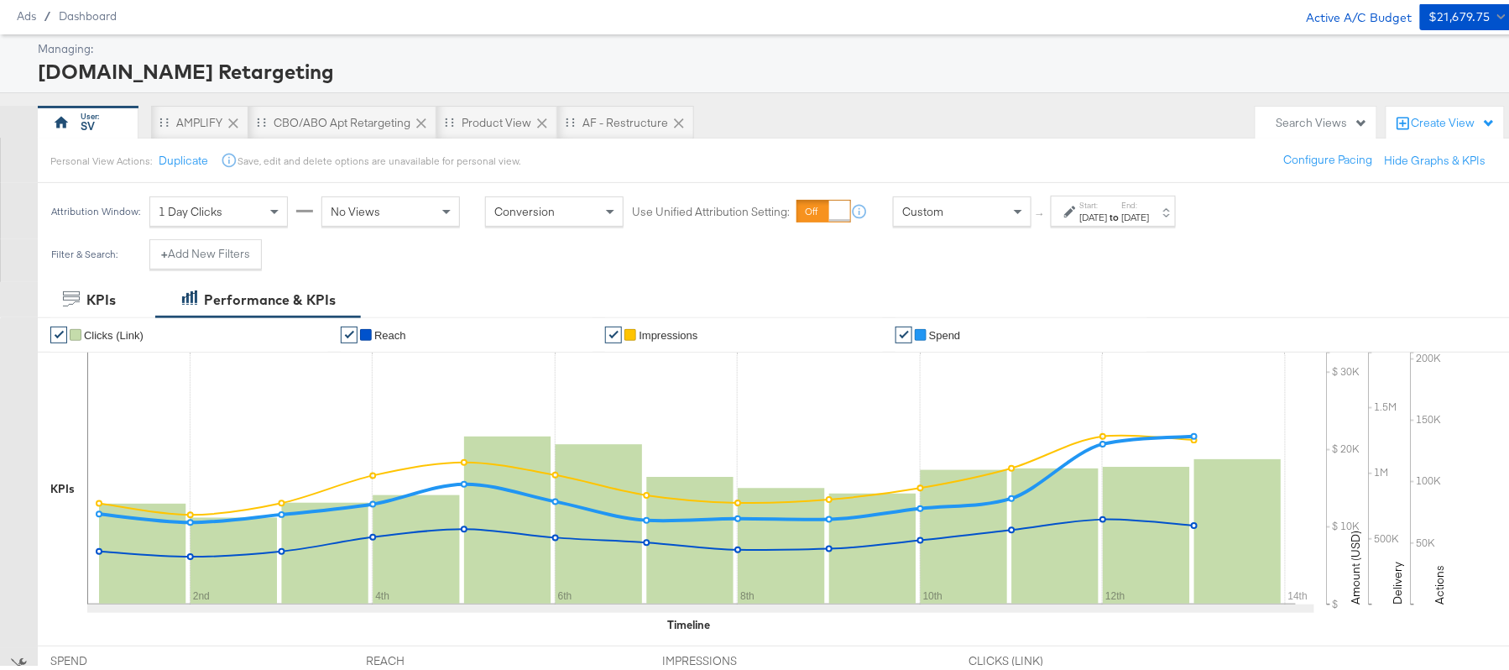
scroll to position [0, 0]
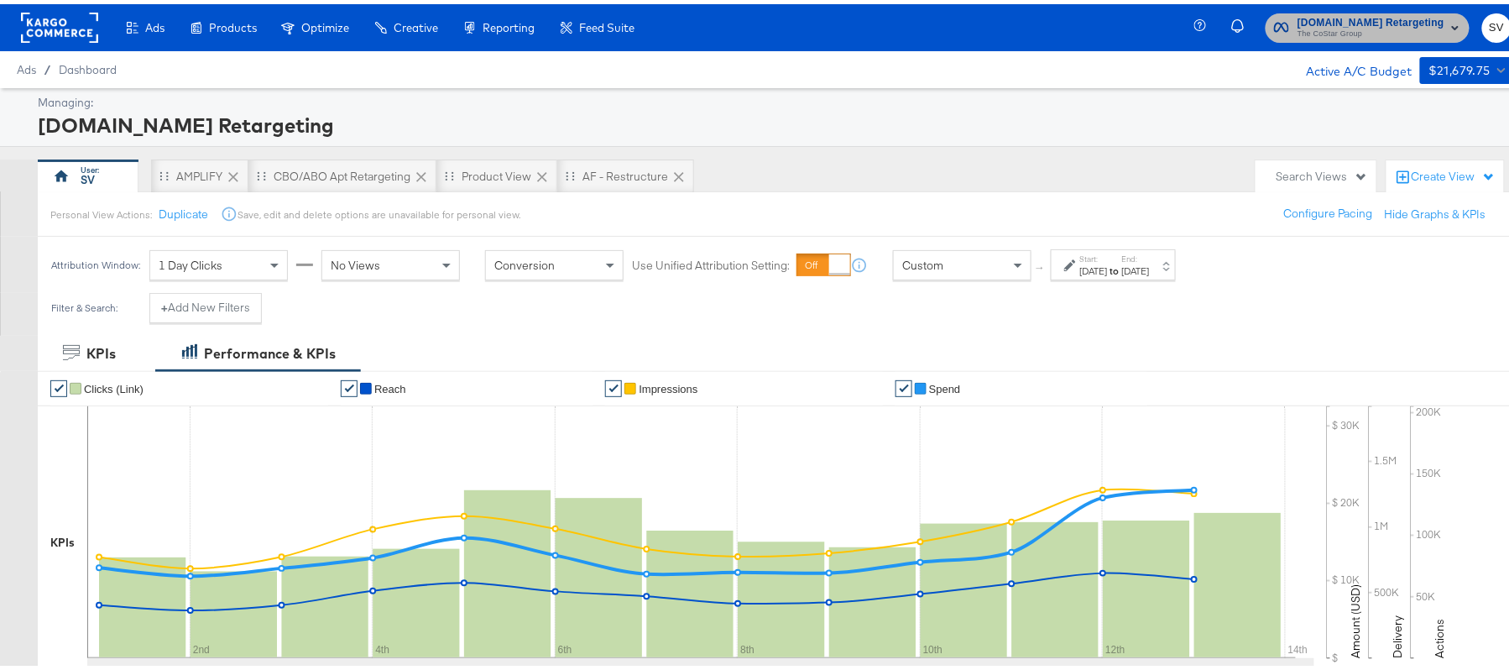
click at [1337, 31] on span "The CoStar Group" at bounding box center [1370, 29] width 147 height 13
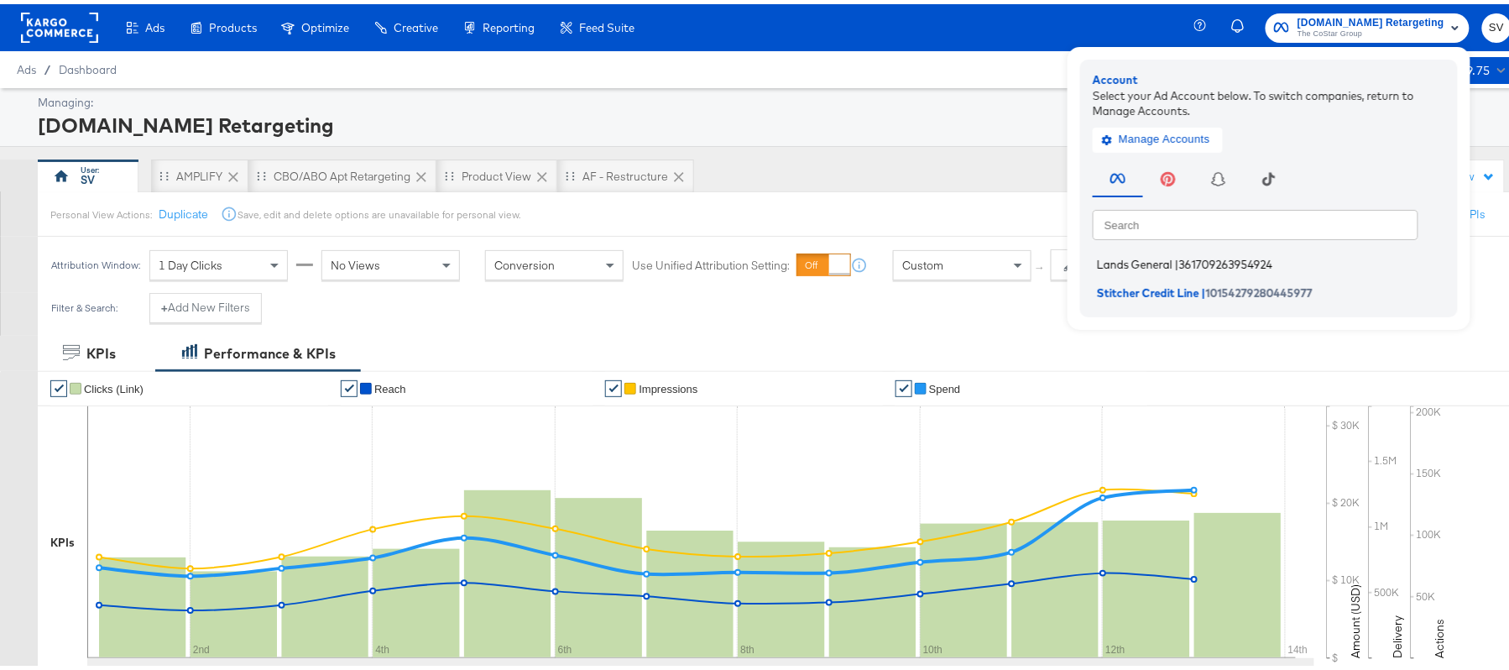
click at [1114, 253] on span "Lands General" at bounding box center [1135, 259] width 76 height 13
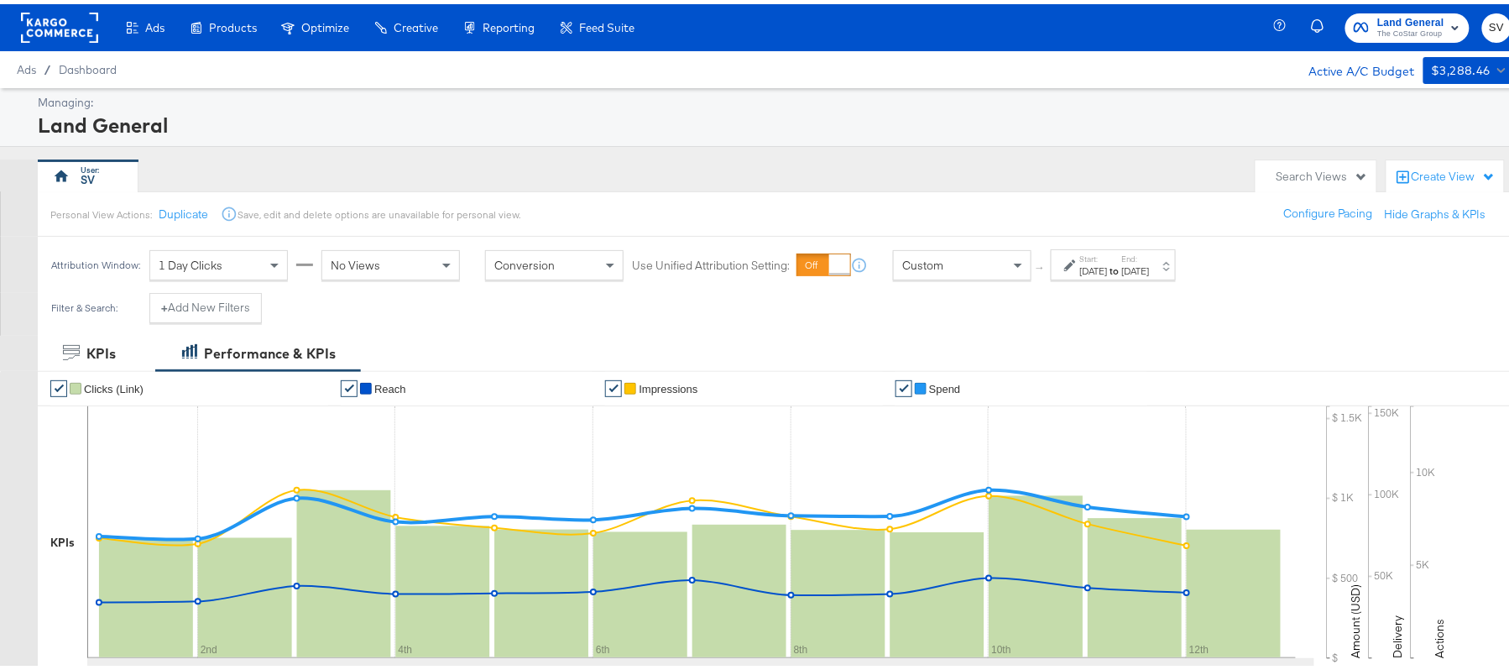
click at [1107, 273] on div "[DATE]" at bounding box center [1094, 266] width 28 height 13
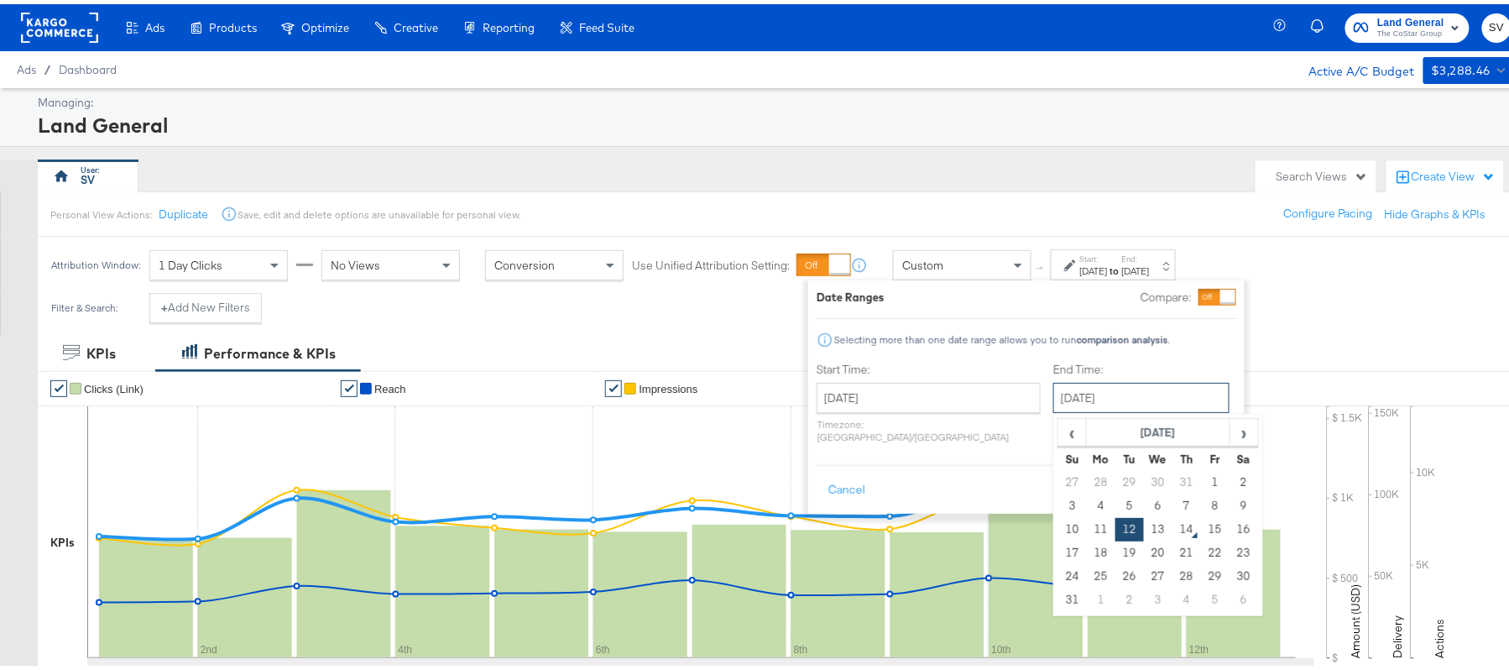
click at [1077, 383] on input "[DATE]" at bounding box center [1141, 393] width 176 height 30
click at [1144, 524] on td "13" at bounding box center [1158, 524] width 29 height 23
type input "August 13th 2025"
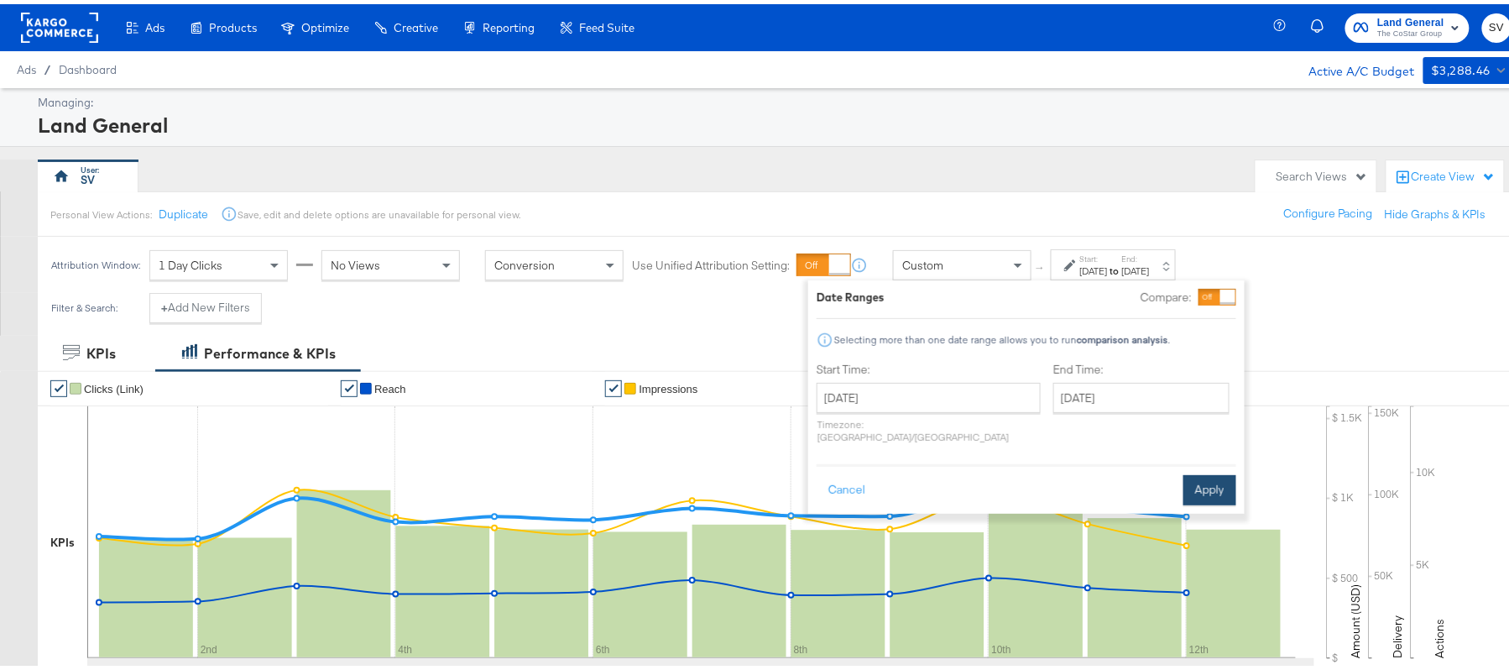
click at [1212, 471] on button "Apply" at bounding box center [1209, 486] width 53 height 30
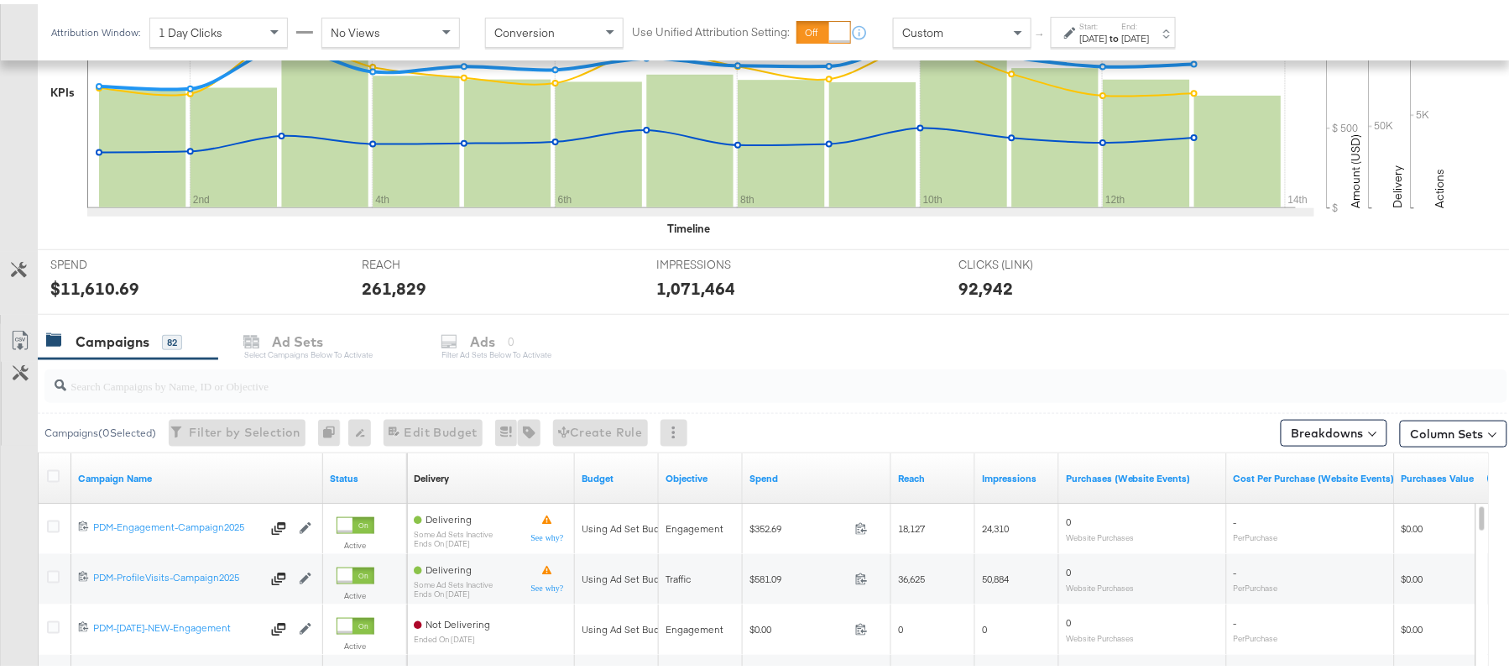
scroll to position [451, 0]
click at [116, 386] on input "search" at bounding box center [719, 373] width 1307 height 33
paste input "B2C_LAND_KC_RT_Sig_24"
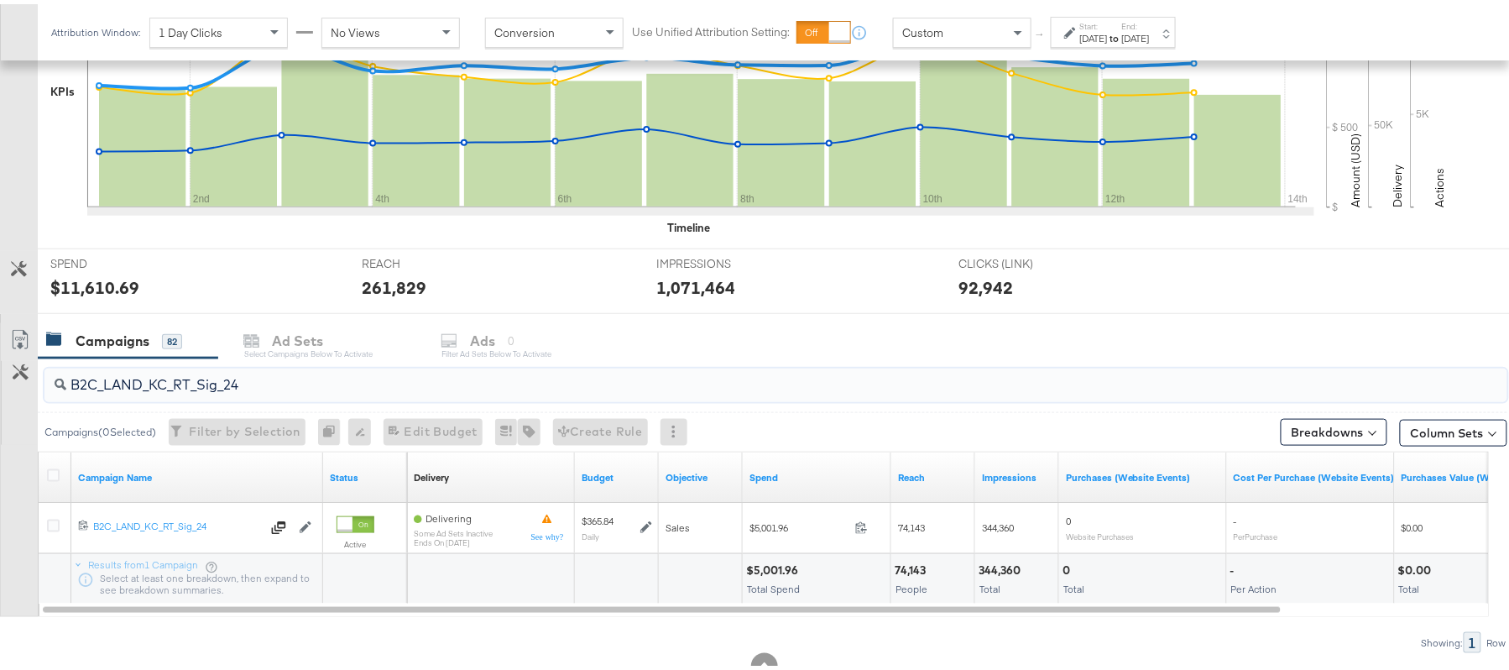
scroll to position [505, 0]
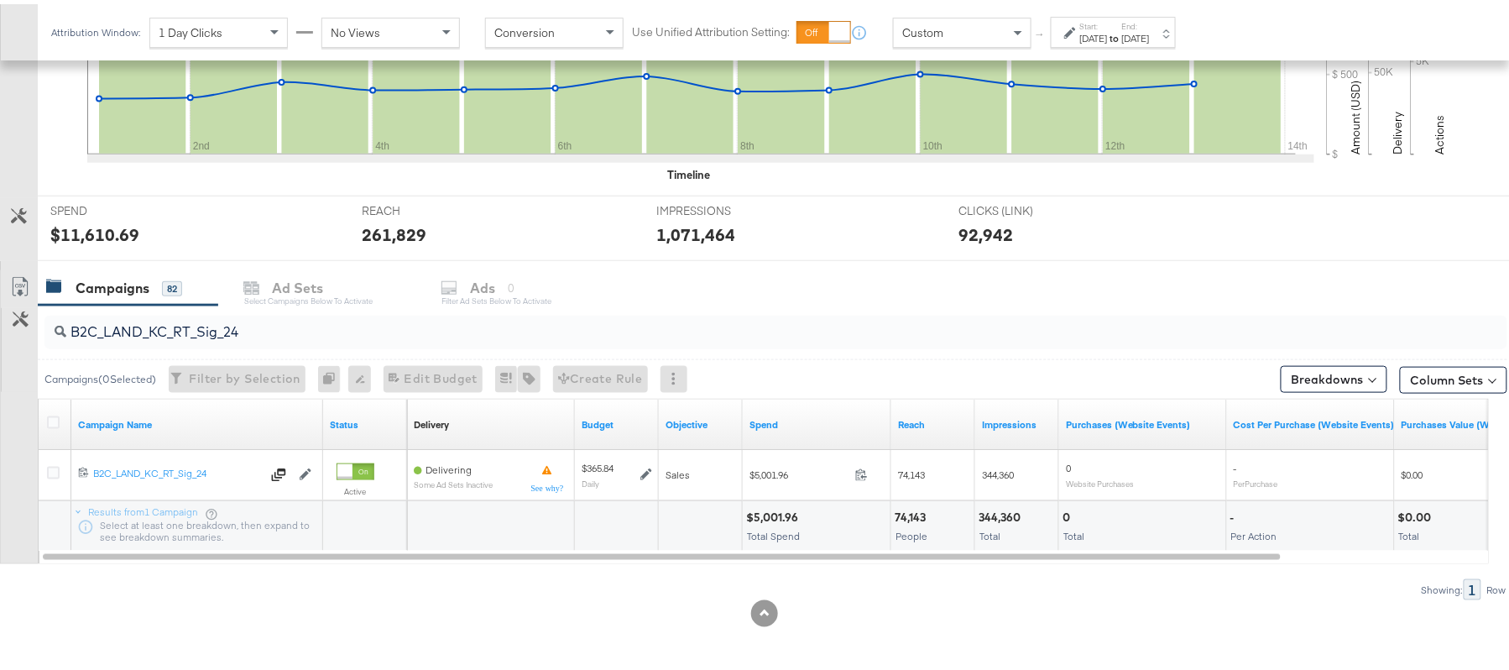
click at [777, 512] on div "$5,001.96" at bounding box center [774, 513] width 57 height 16
copy div "5,001.96"
click at [313, 295] on div "Campaigns 82 Ad Sets Select Campaigns below to activate Ads 0 Filter Ad Sets be…" at bounding box center [783, 284] width 1490 height 36
click at [273, 326] on input "B2C_LAND_KC_RT_Sig_24" at bounding box center [719, 321] width 1307 height 33
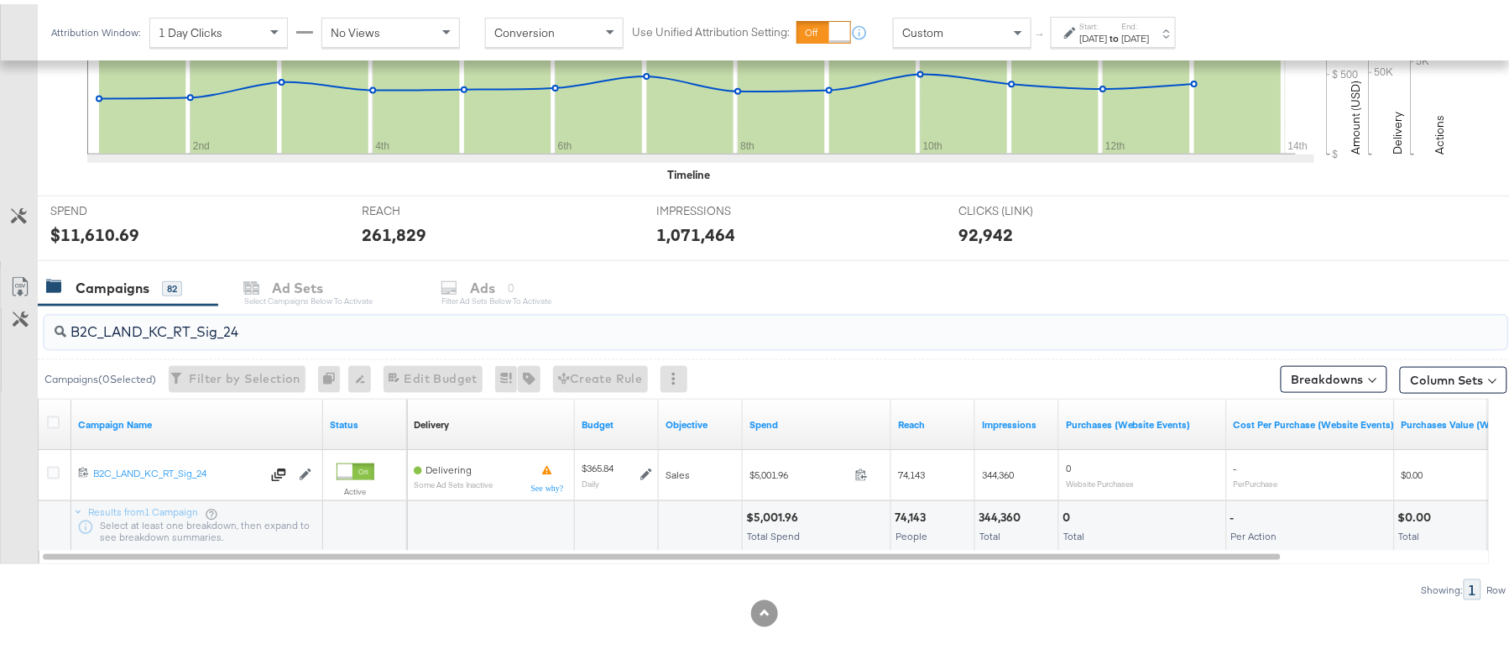
paste input "B_Ecommerce_KC_Retargeting_LW&LOA_Traffic"
click at [769, 513] on div "$179.00" at bounding box center [769, 513] width 47 height 16
copy div "179.00"
click at [186, 314] on input "B2B_Ecommerce_KC_Retargeting_LW&LOA_Traffic" at bounding box center [719, 321] width 1307 height 33
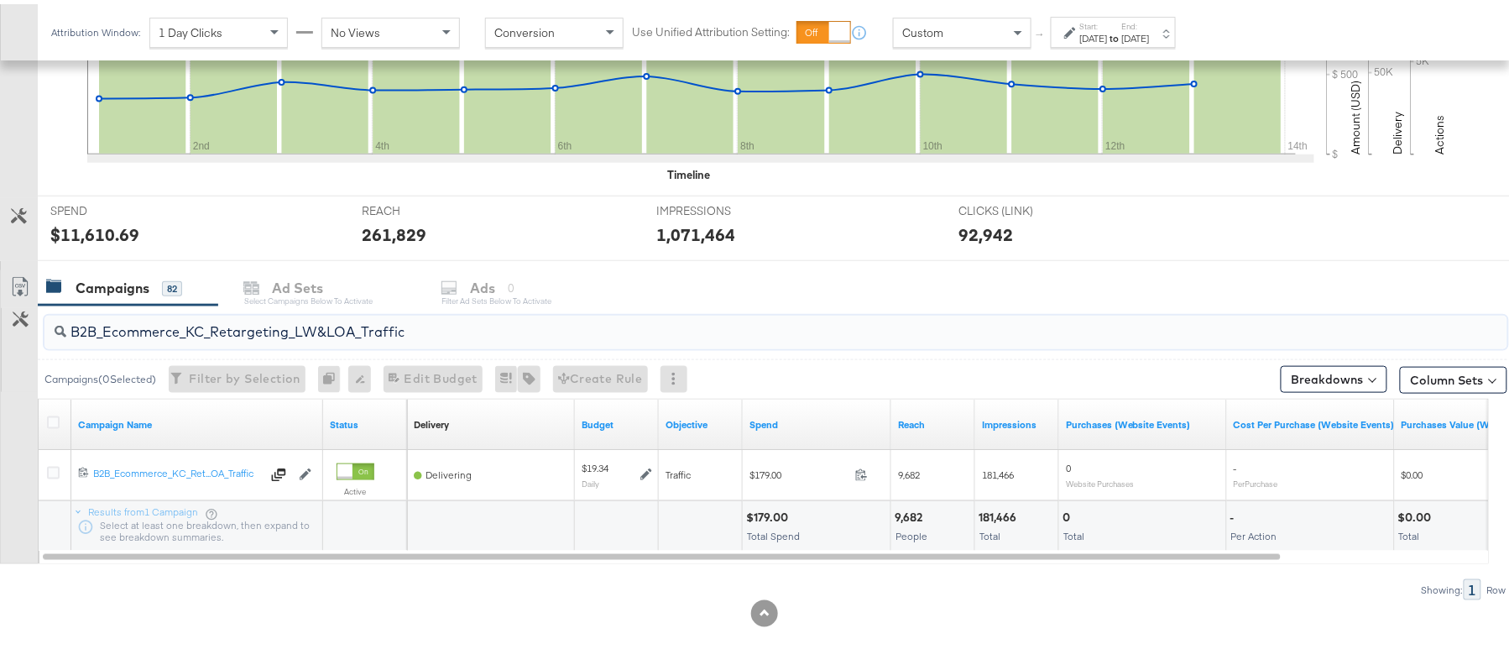
paste input "KC_Retargeting_Prospects & Clients_Conversions"
click at [760, 508] on div "$208.84" at bounding box center [771, 513] width 50 height 16
copy div "208.84"
click at [212, 313] on input "B2B_KC_Retargeting_Prospects & Clients_Conversions" at bounding box center [719, 321] width 1307 height 33
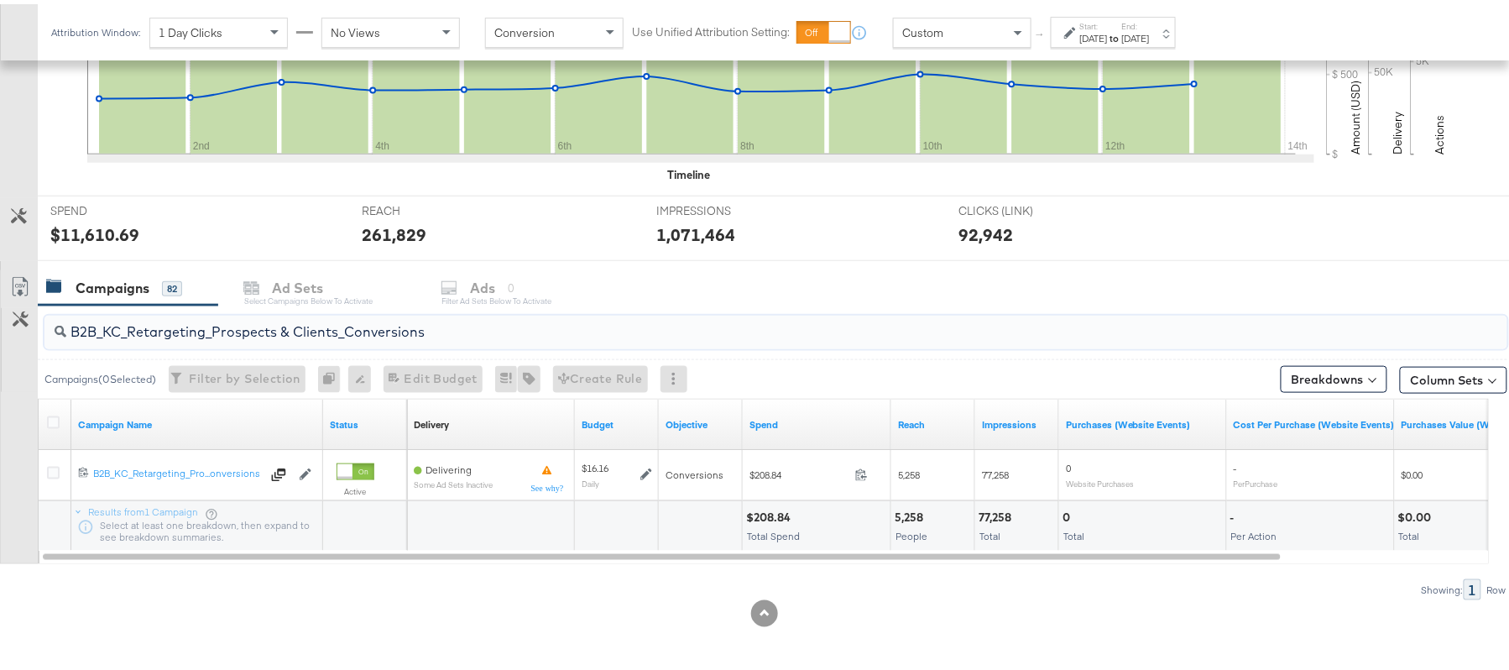
paste input "C_LAND_KC_Pros_Sig"
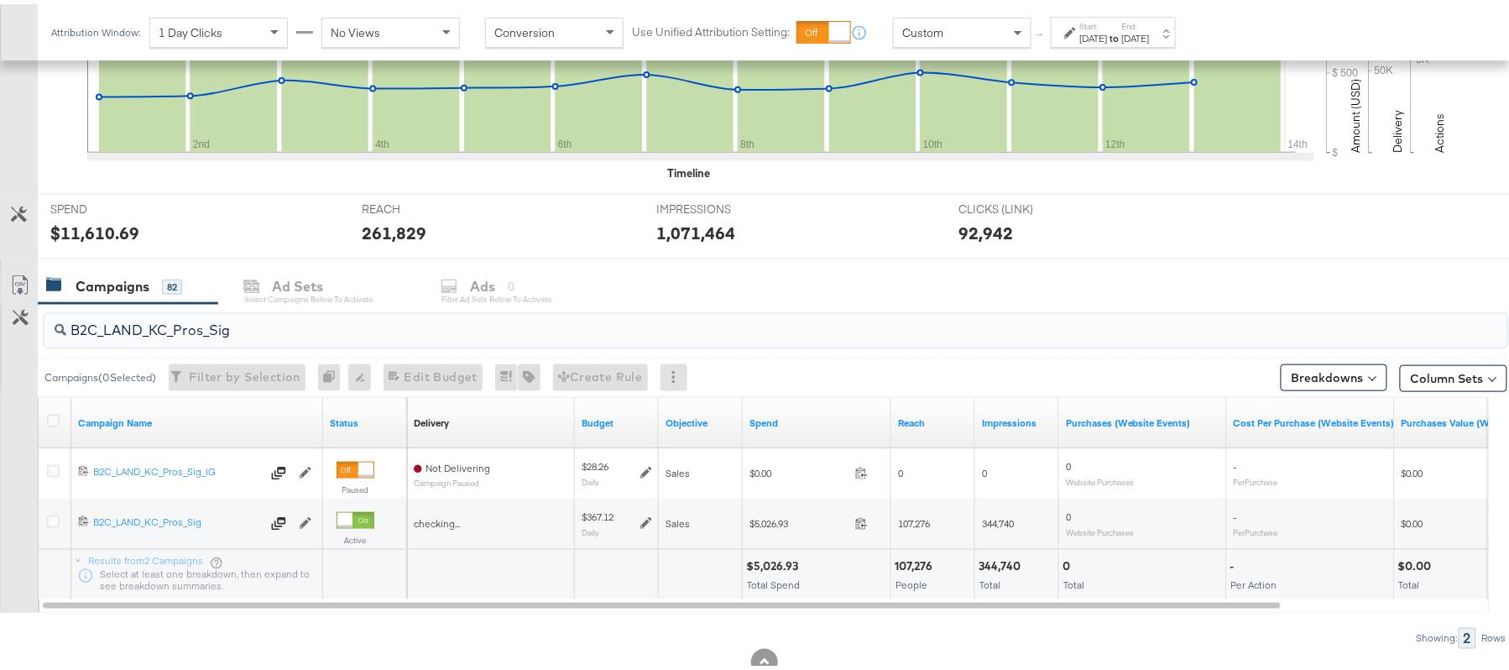
type input "B2C_LAND_KC_Pros_Sig"
click at [770, 561] on div "$5,026.93" at bounding box center [774, 562] width 57 height 16
copy div "5,026.93"
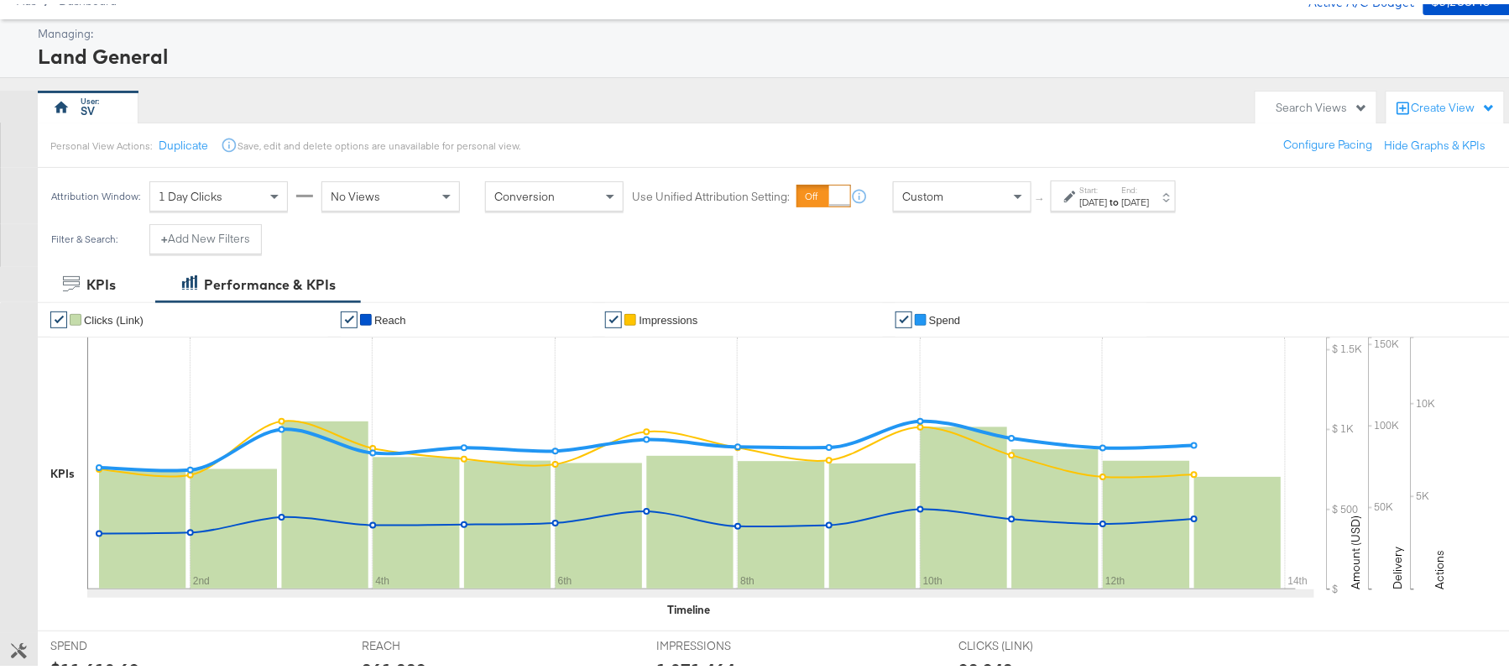
scroll to position [3, 0]
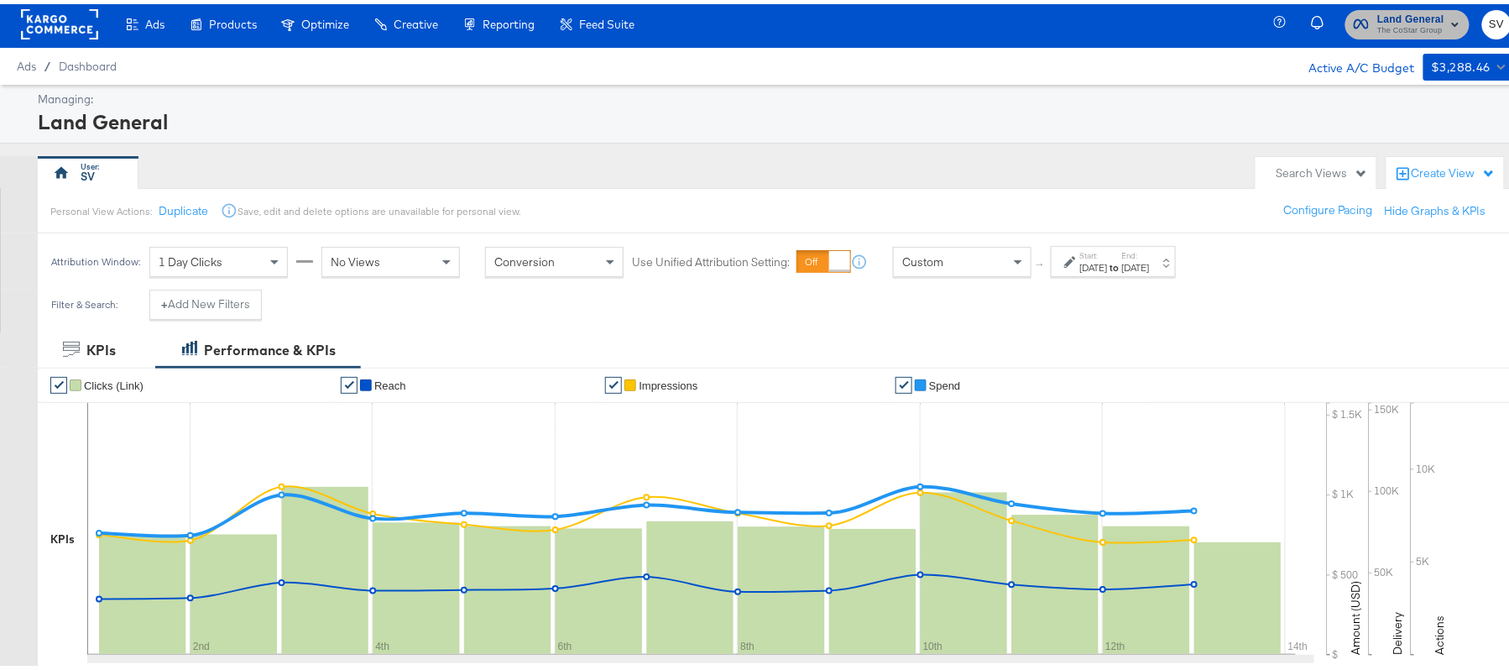
click at [1387, 32] on span "The CoStar Group" at bounding box center [1410, 26] width 67 height 13
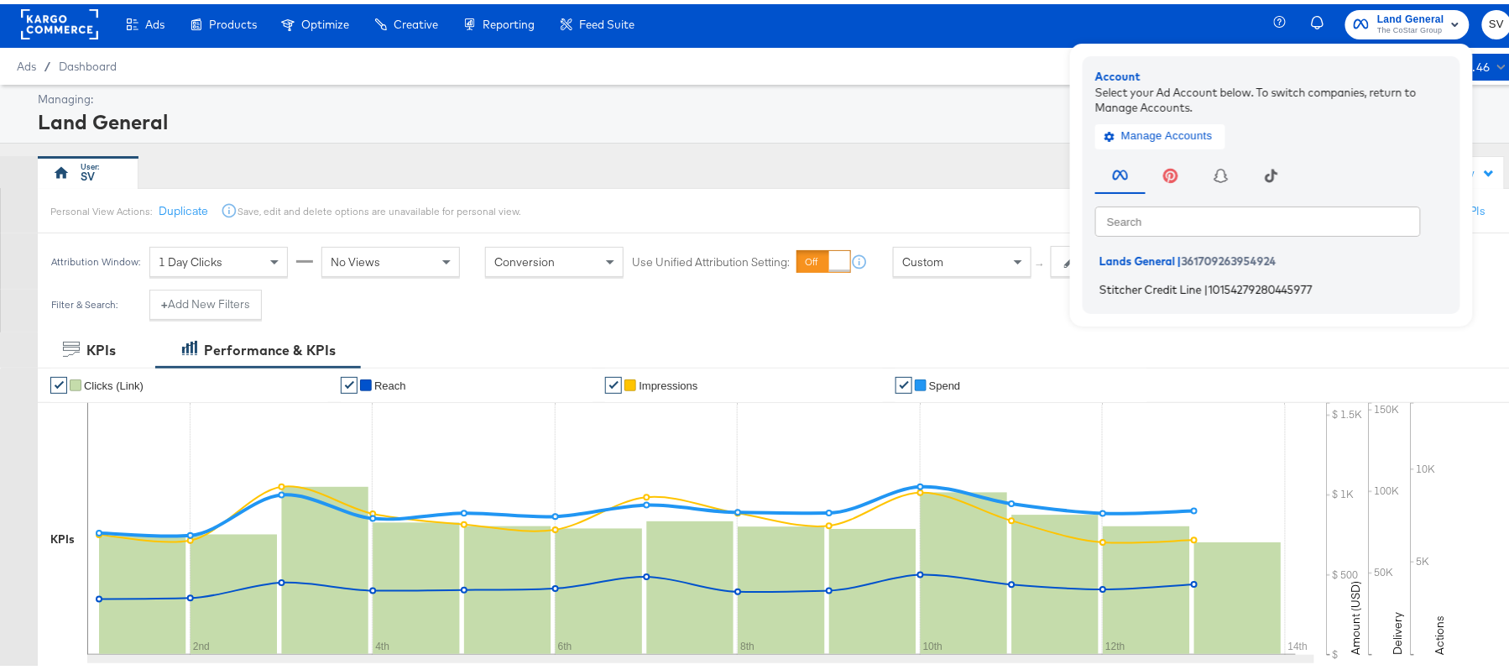
click at [1112, 278] on span "Stitcher Credit Line" at bounding box center [1150, 284] width 102 height 13
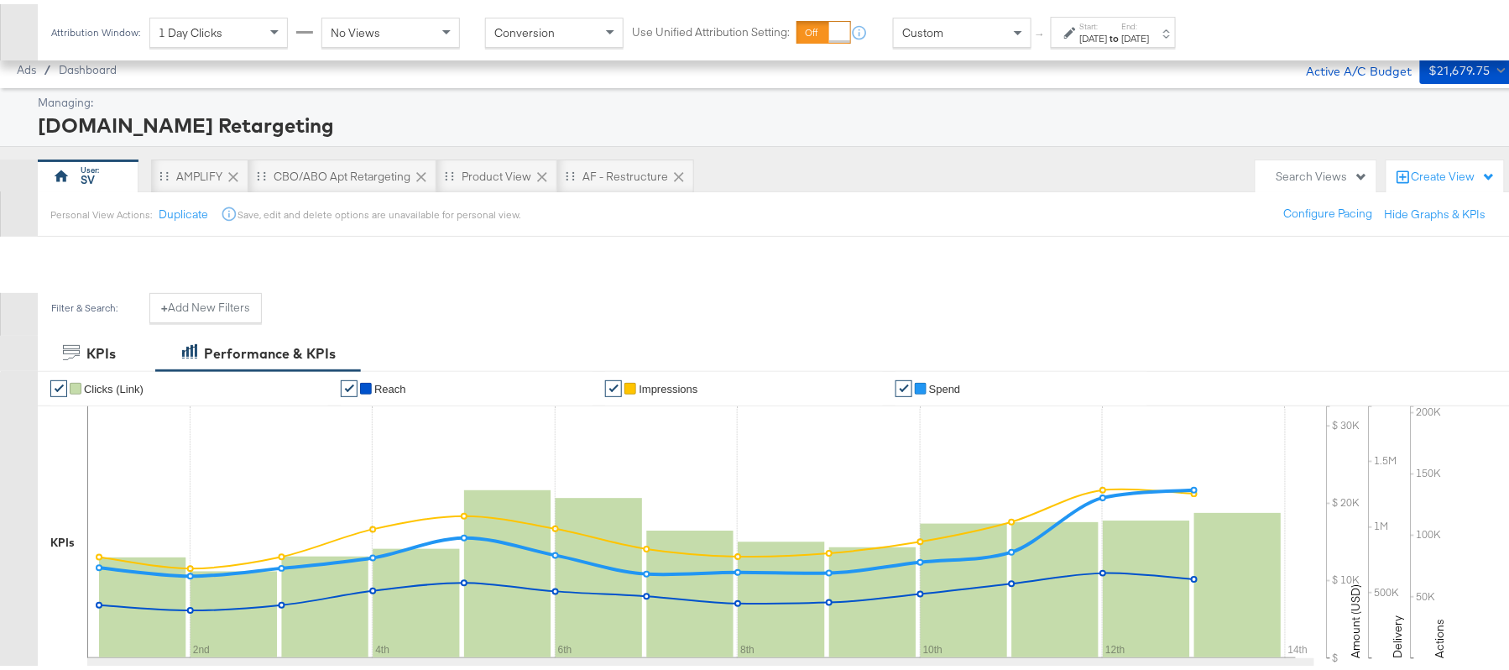
scroll to position [555, 0]
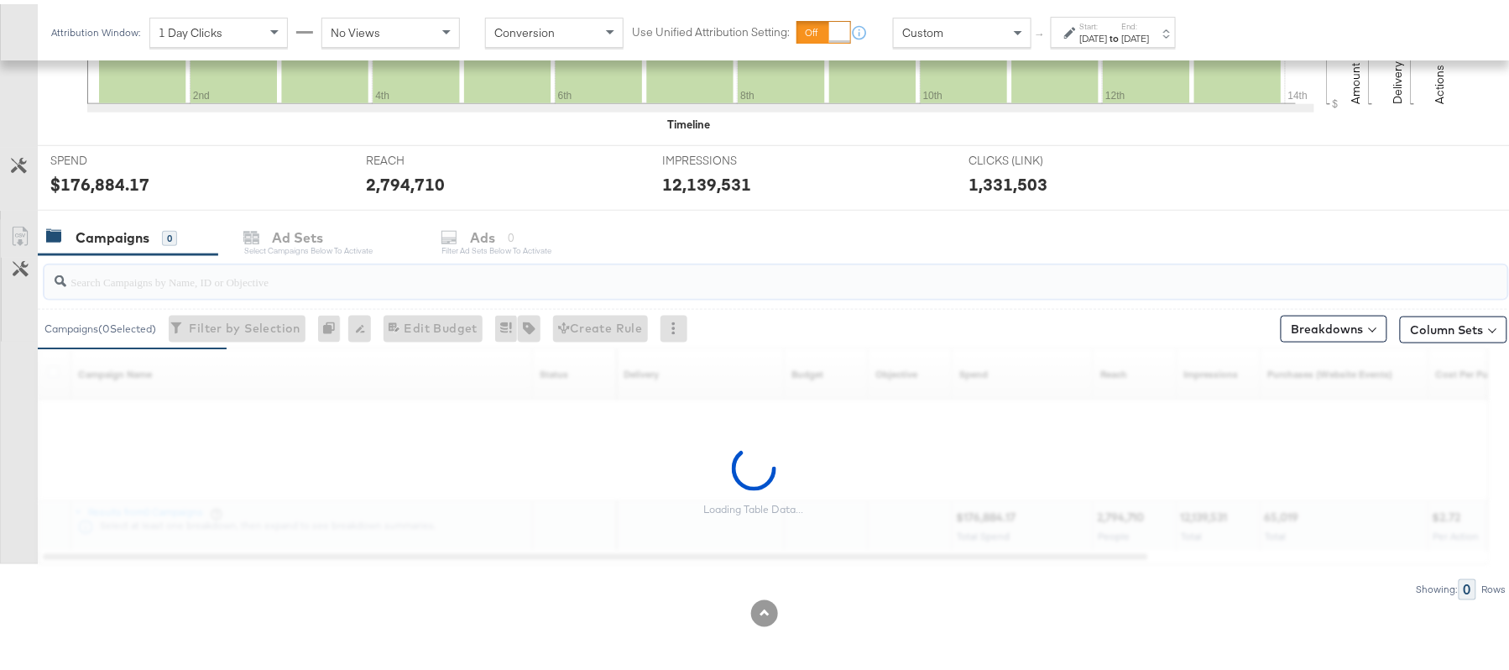
click at [165, 284] on input "search" at bounding box center [719, 270] width 1307 height 33
paste input "APTS_B2C_Display_National_Facebook_RTG_Leads_SocialDisplay_Retargeting_Diamond_…"
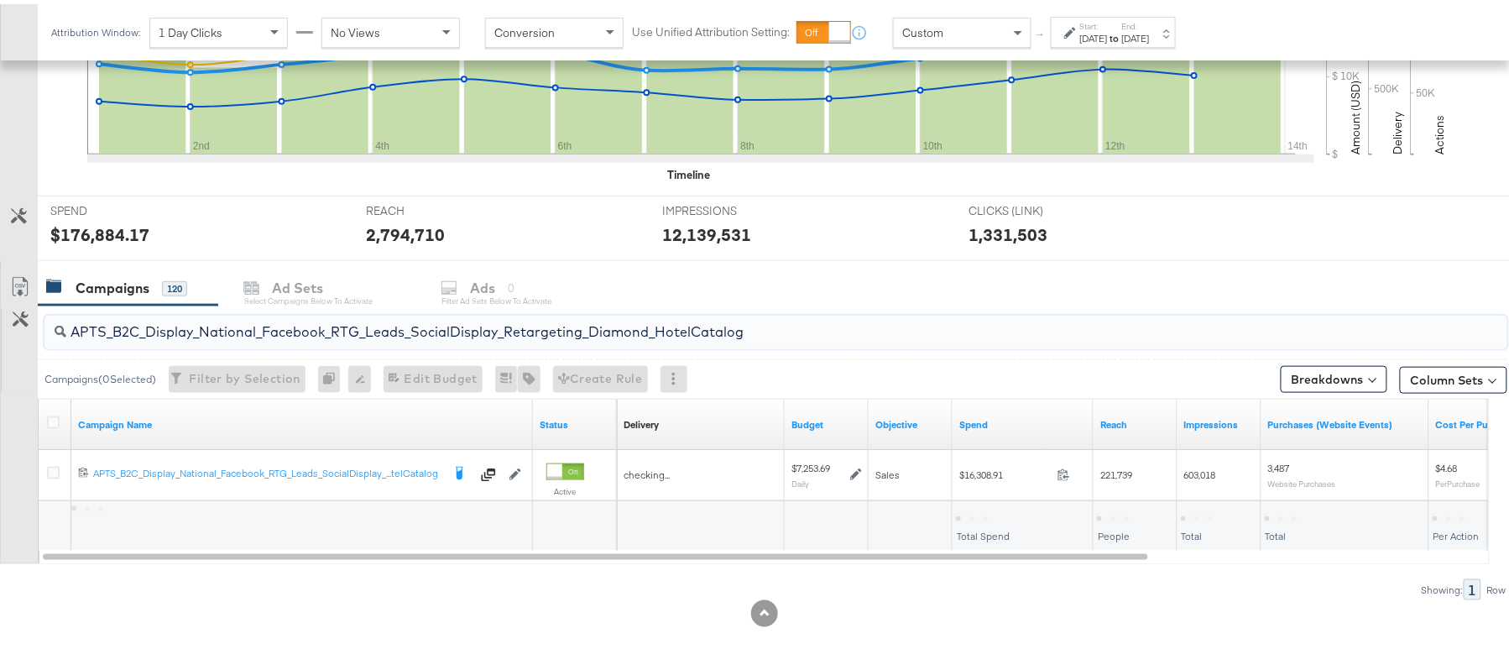
scroll to position [505, 0]
type input "APTS_B2C_Display_National_Facebook_RTG_Leads_SocialDisplay_Retargeting_Diamond_…"
